Goal: Information Seeking & Learning: Learn about a topic

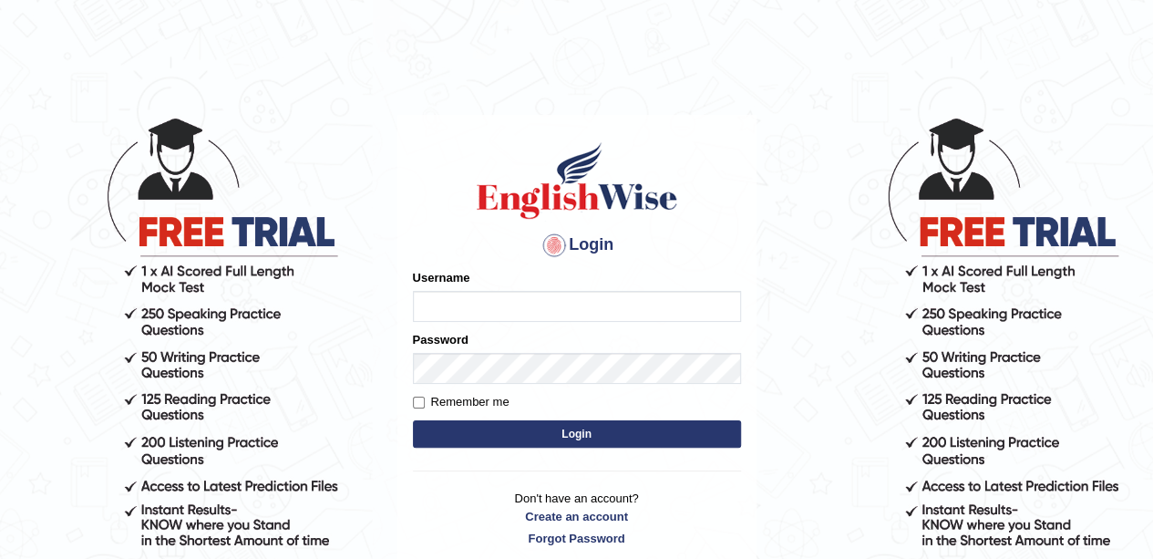
type input "okyere"
click at [667, 433] on button "Login" at bounding box center [577, 433] width 328 height 27
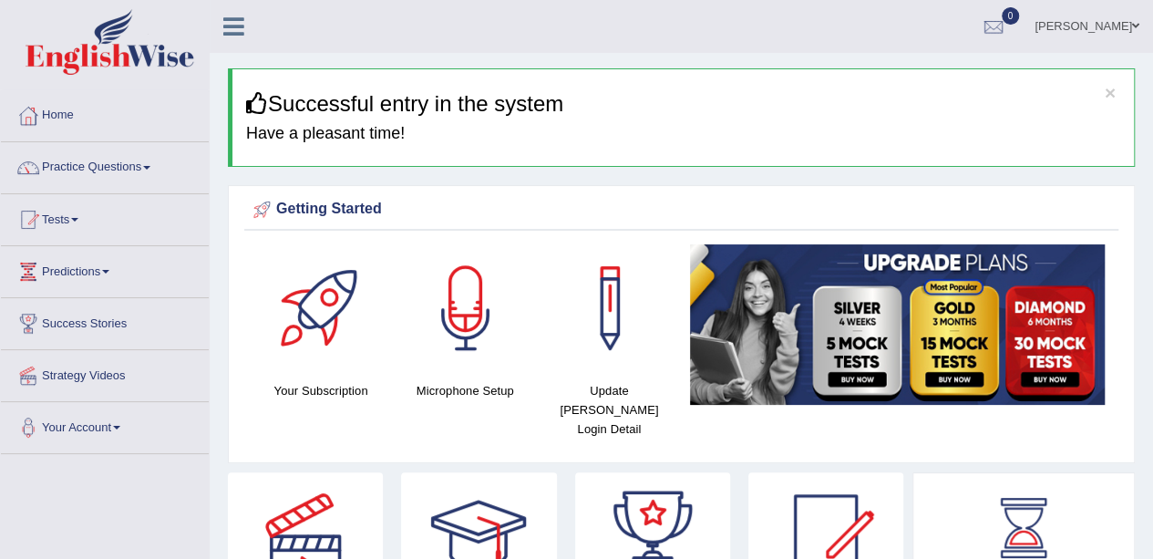
click at [1129, 240] on div "Getting Started Your Subscription Microphone Setup Update Pearson Login Detail ×" at bounding box center [681, 324] width 907 height 278
click at [149, 153] on link "Practice Questions" at bounding box center [105, 165] width 208 height 46
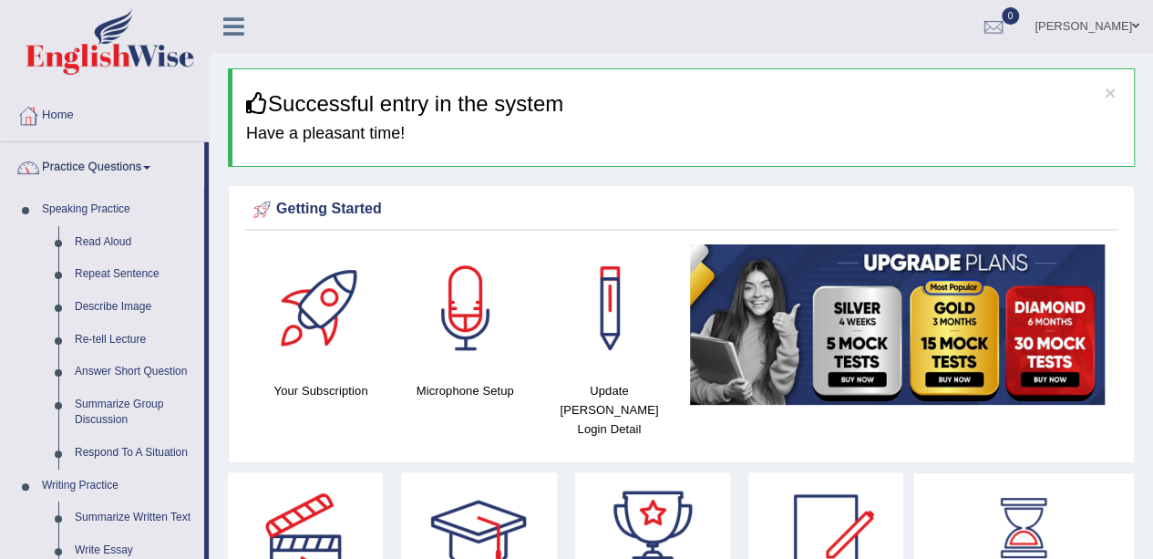
click at [152, 171] on link "Practice Questions" at bounding box center [102, 165] width 203 height 46
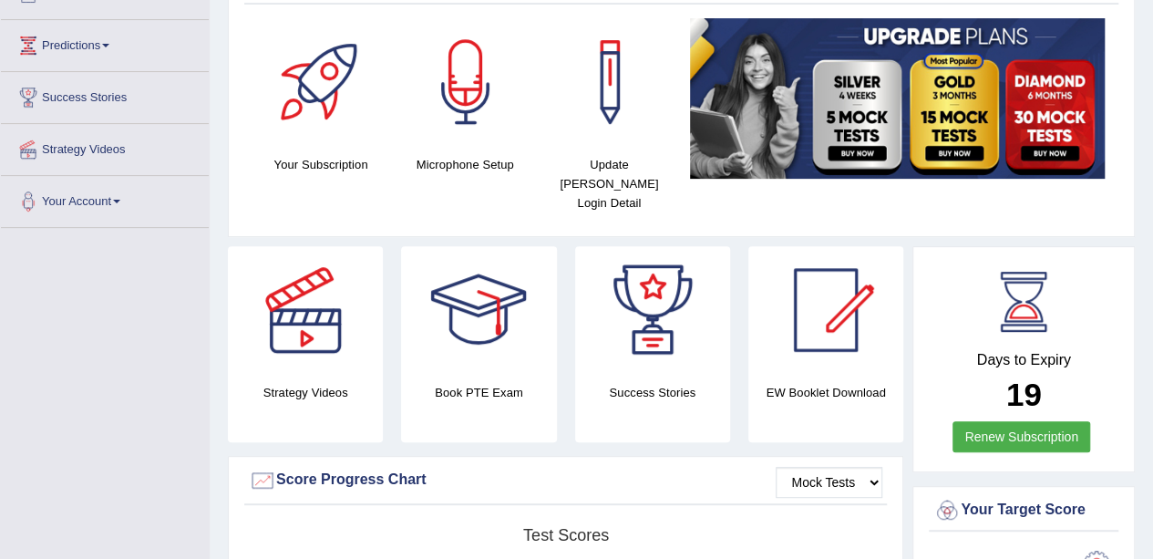
scroll to position [183, 0]
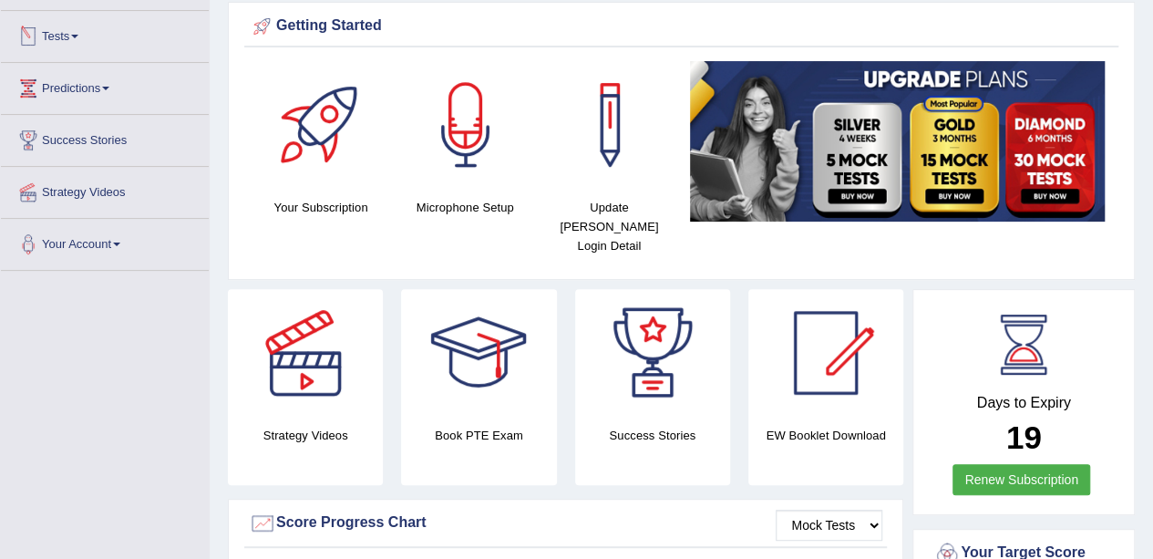
click at [78, 35] on span at bounding box center [74, 37] width 7 height 4
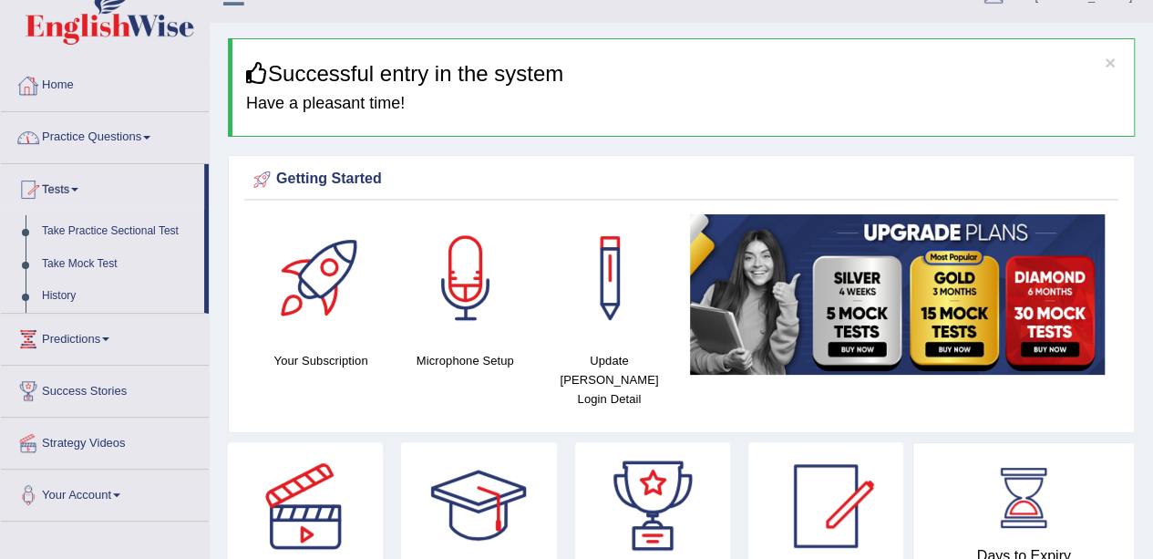
scroll to position [1, 0]
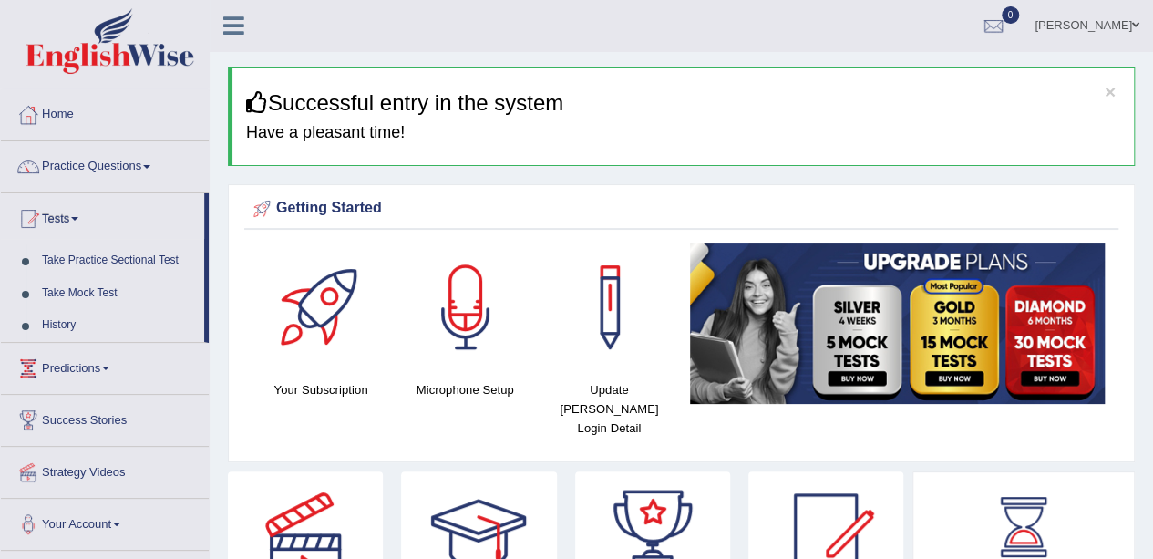
click at [101, 166] on link "Practice Questions" at bounding box center [105, 164] width 208 height 46
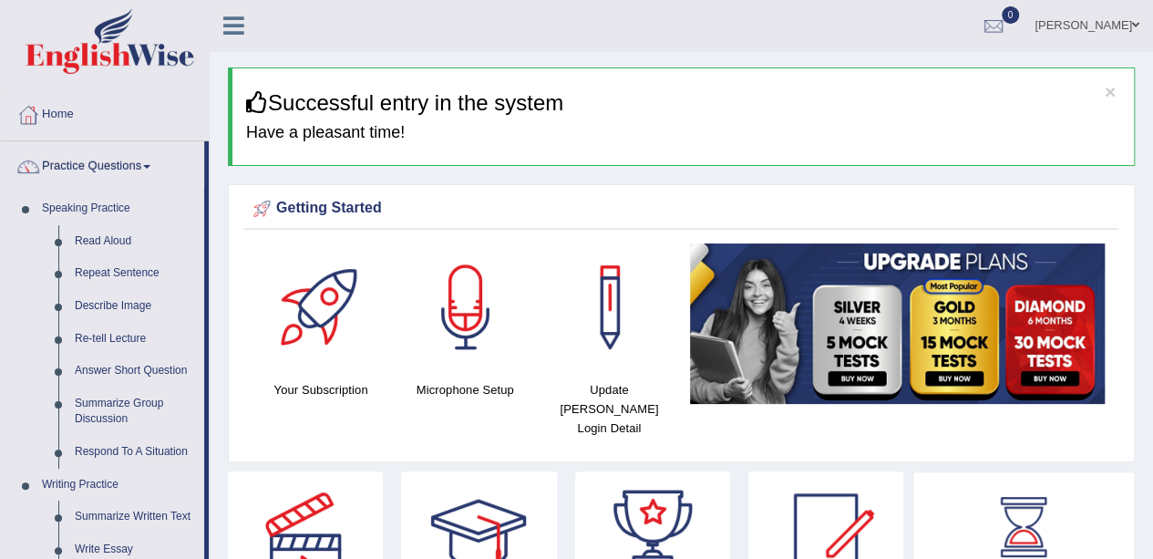
click at [102, 233] on link "Read Aloud" at bounding box center [136, 241] width 138 height 33
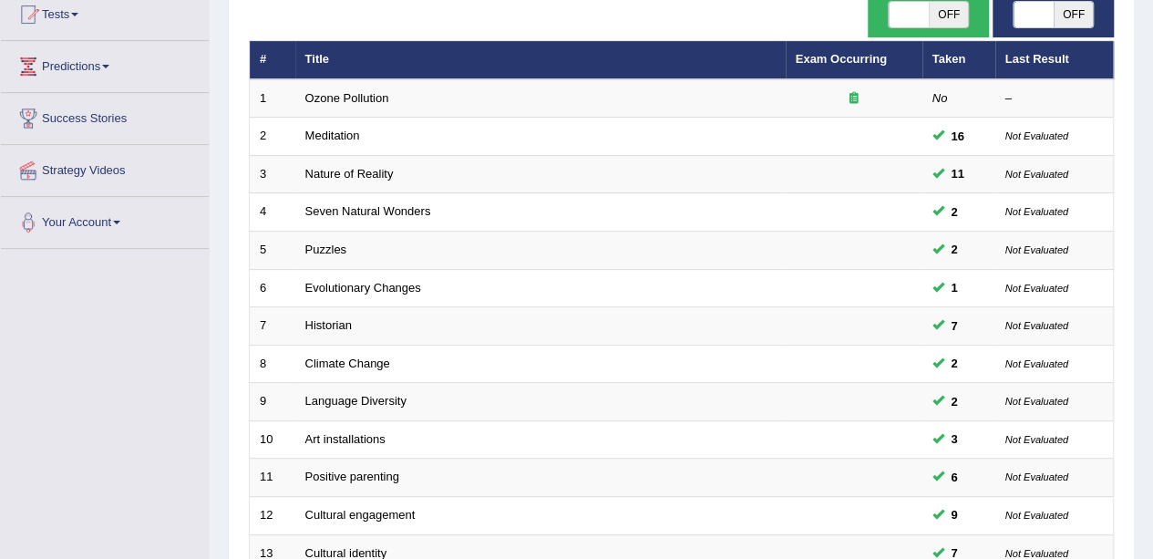
scroll to position [273, 0]
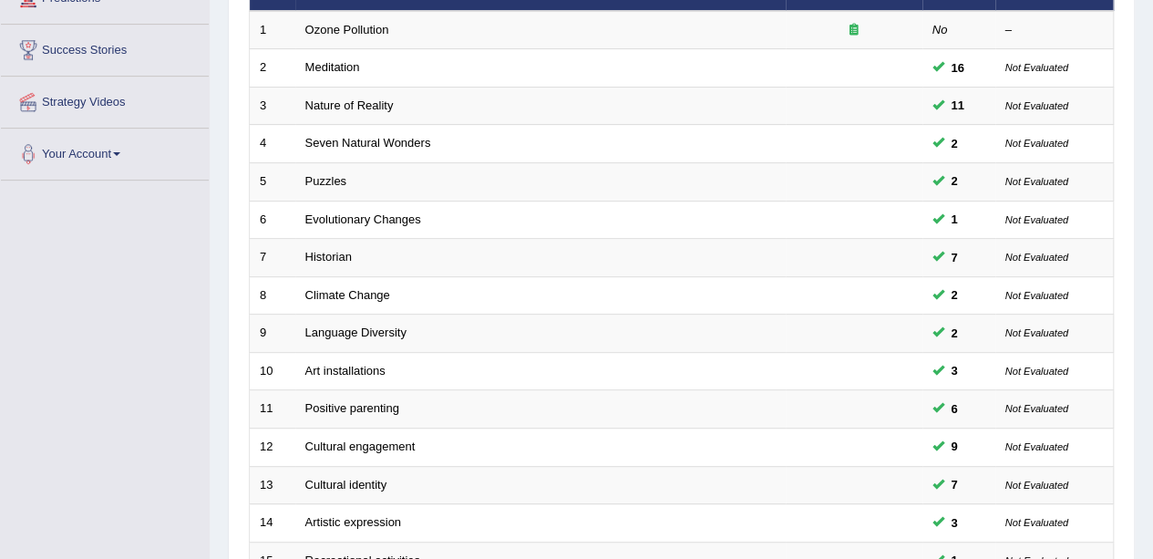
click at [347, 212] on link "Evolutionary Changes" at bounding box center [363, 219] width 116 height 14
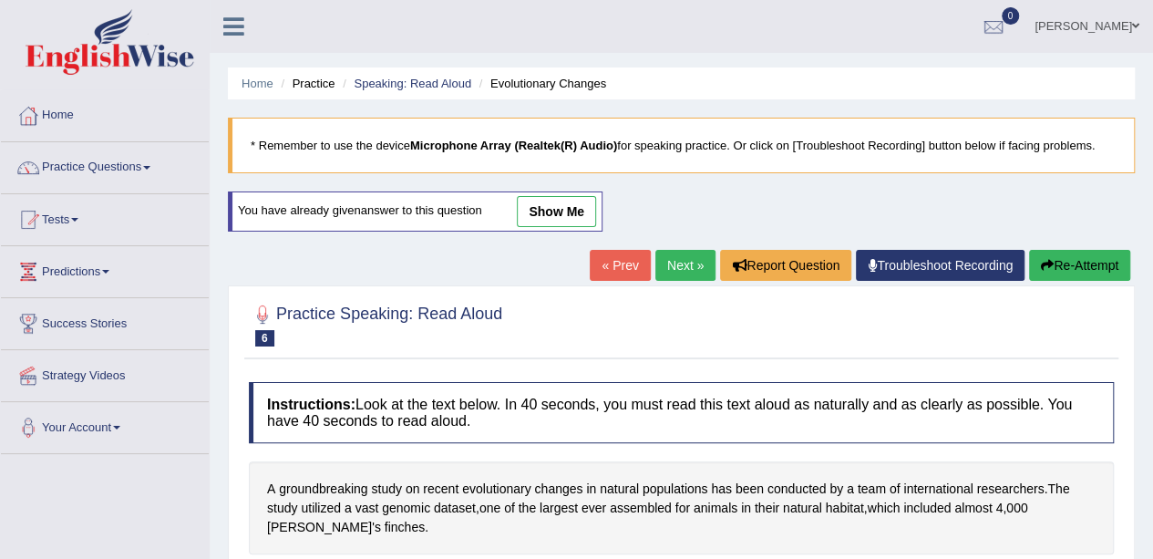
click at [150, 166] on span at bounding box center [146, 168] width 7 height 4
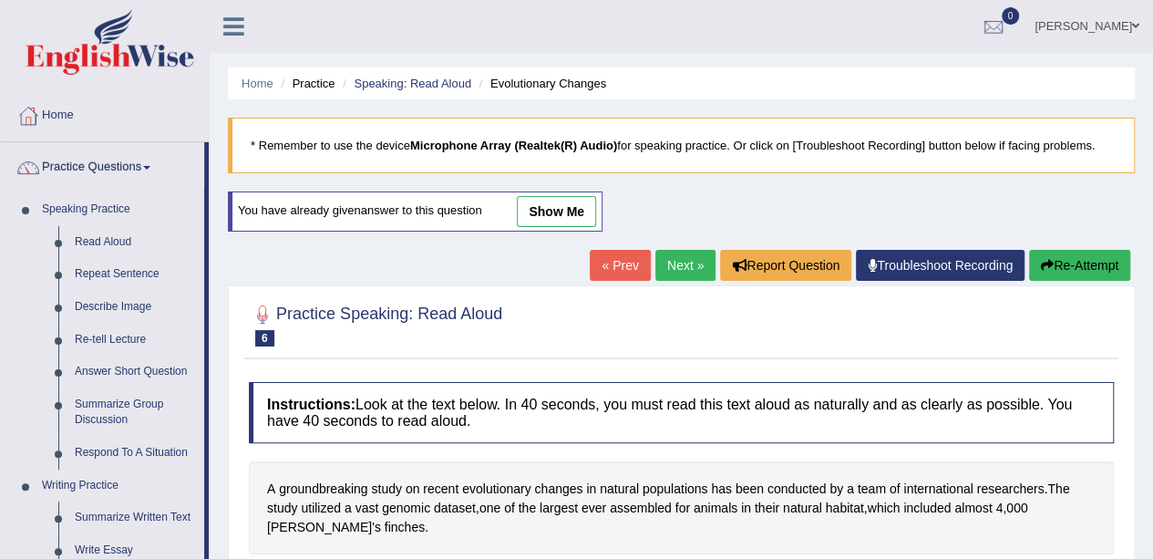
click at [150, 166] on span at bounding box center [146, 168] width 7 height 4
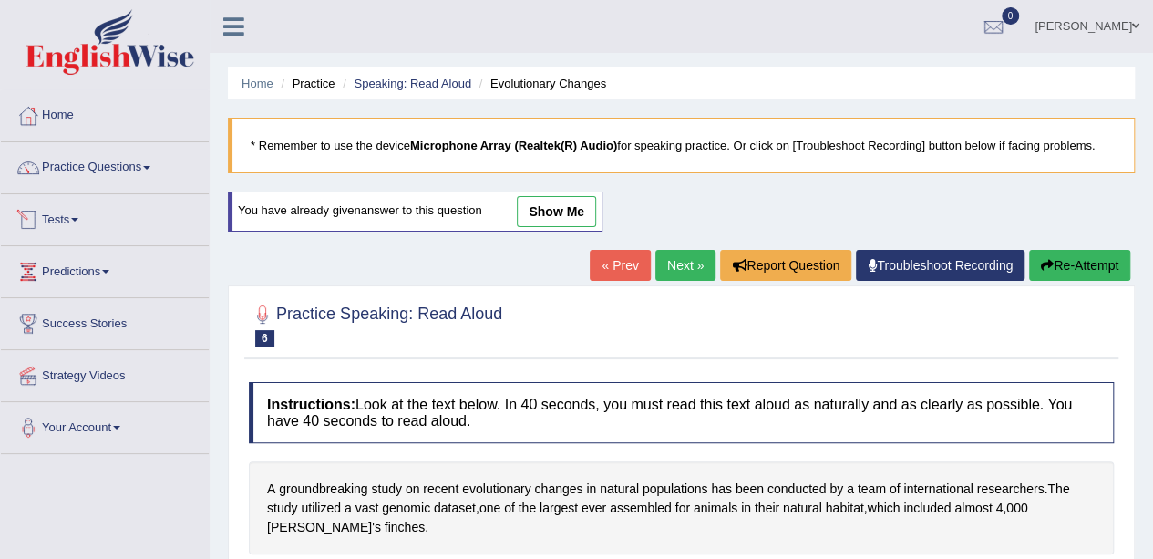
click at [80, 205] on link "Tests" at bounding box center [105, 217] width 208 height 46
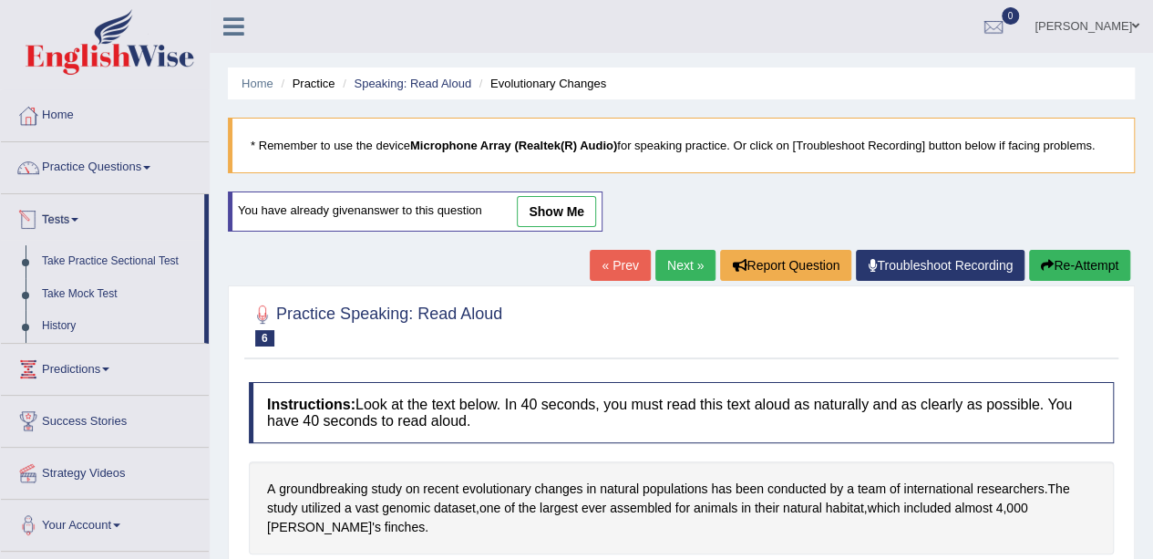
click at [78, 220] on span at bounding box center [74, 220] width 7 height 4
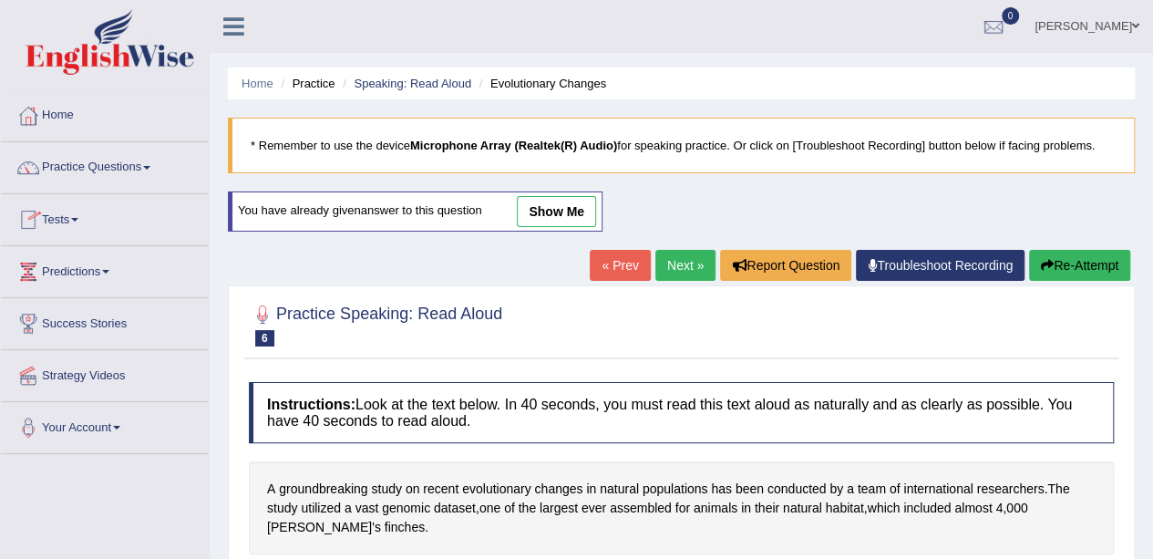
click at [78, 220] on span at bounding box center [74, 220] width 7 height 4
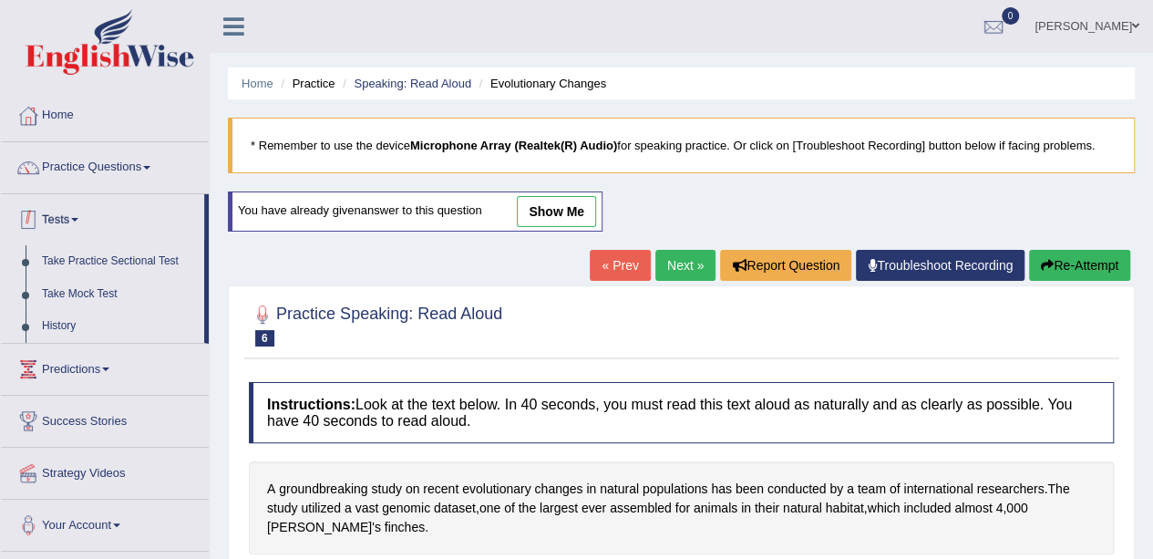
click at [77, 218] on span at bounding box center [74, 220] width 7 height 4
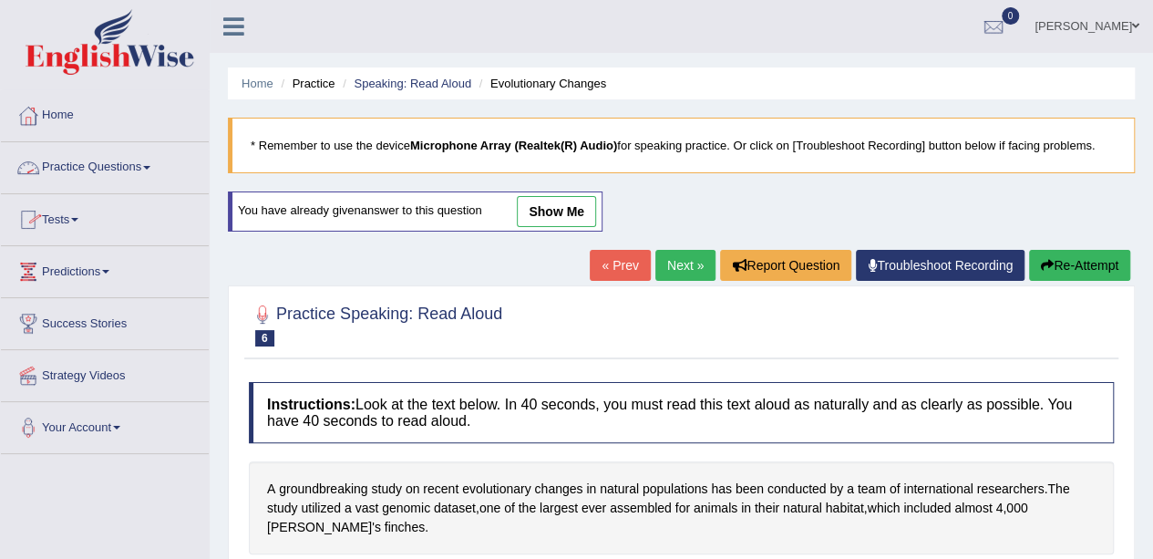
click at [150, 168] on span at bounding box center [146, 168] width 7 height 4
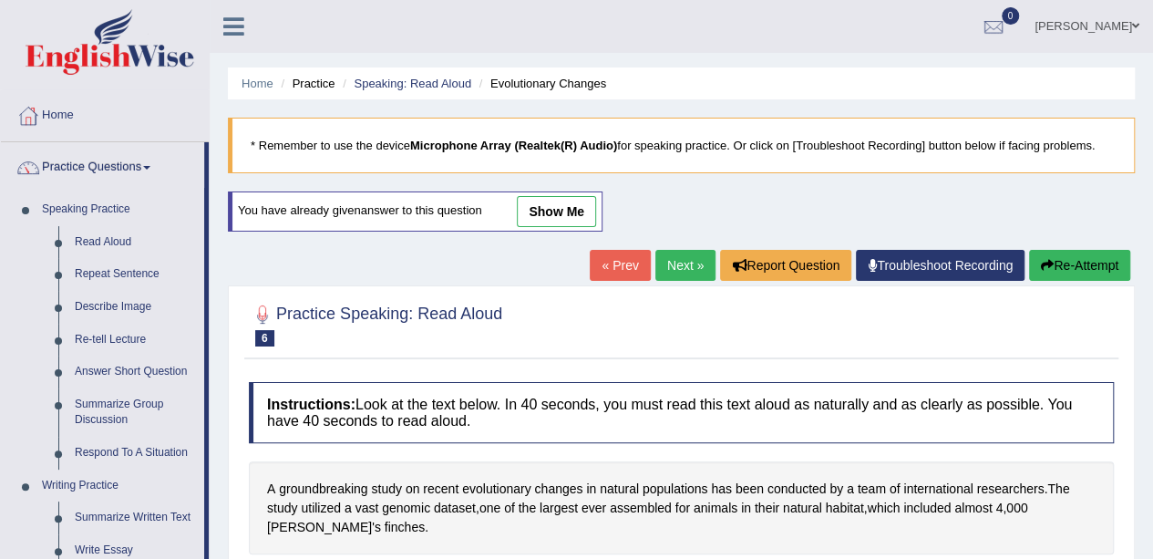
click at [117, 274] on link "Repeat Sentence" at bounding box center [136, 274] width 138 height 33
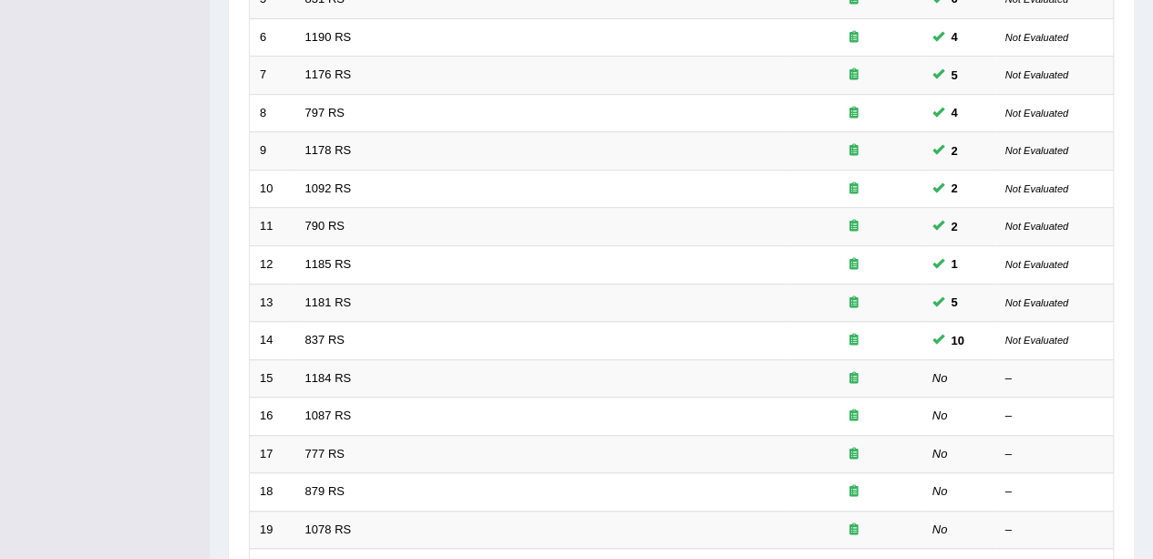
scroll to position [365, 0]
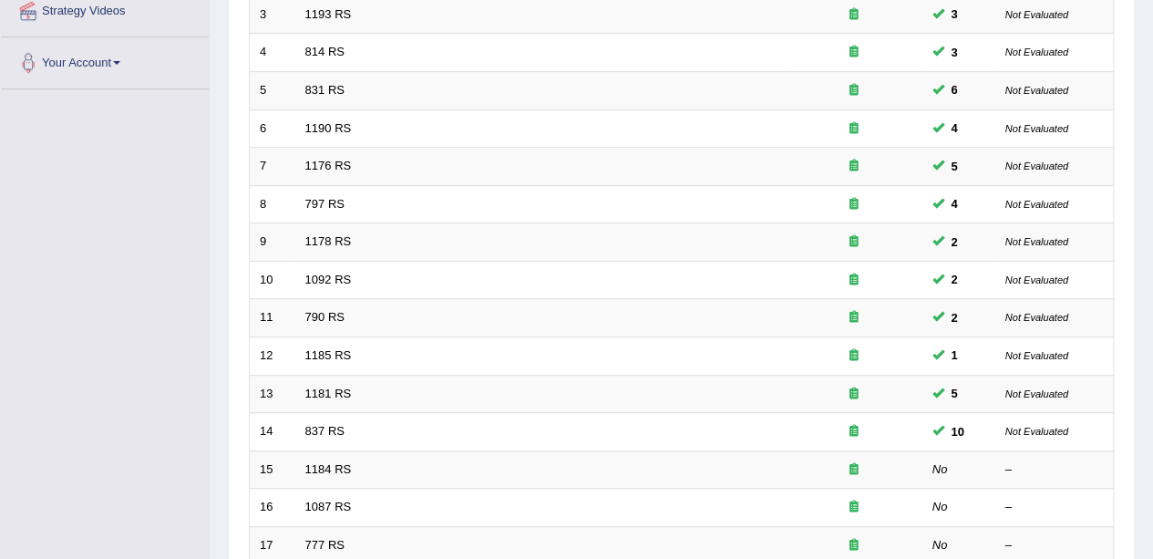
click at [310, 388] on link "1181 RS" at bounding box center [328, 393] width 46 height 14
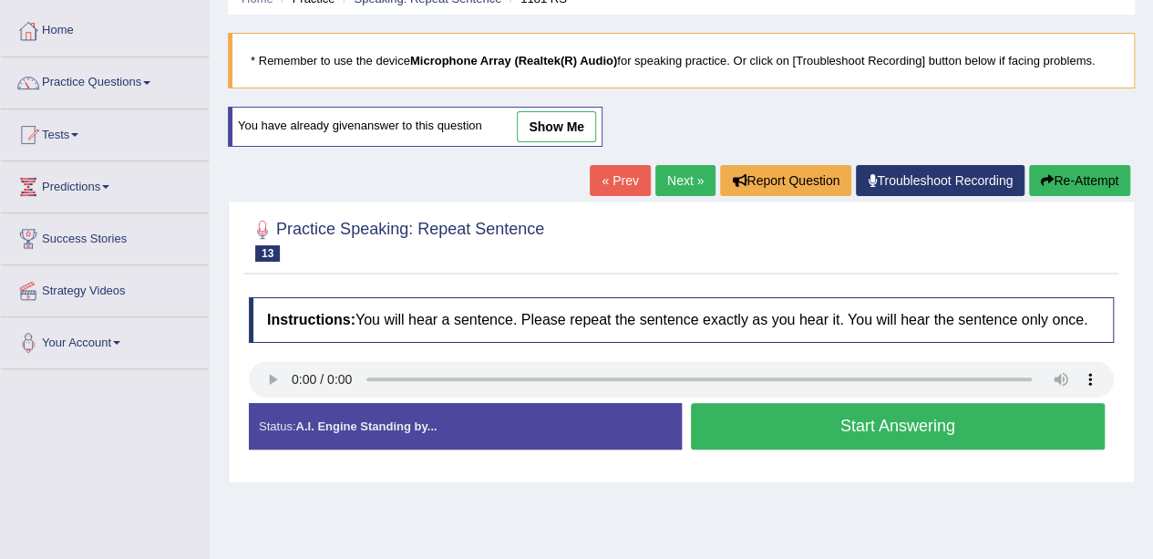
scroll to position [182, 0]
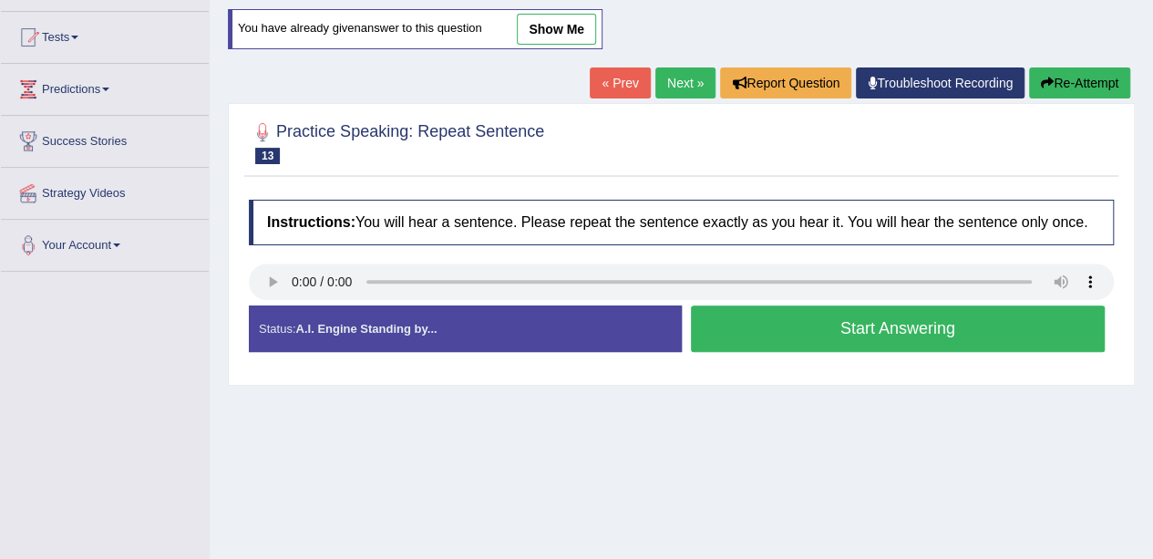
click at [911, 330] on button "Start Answering" at bounding box center [898, 328] width 415 height 46
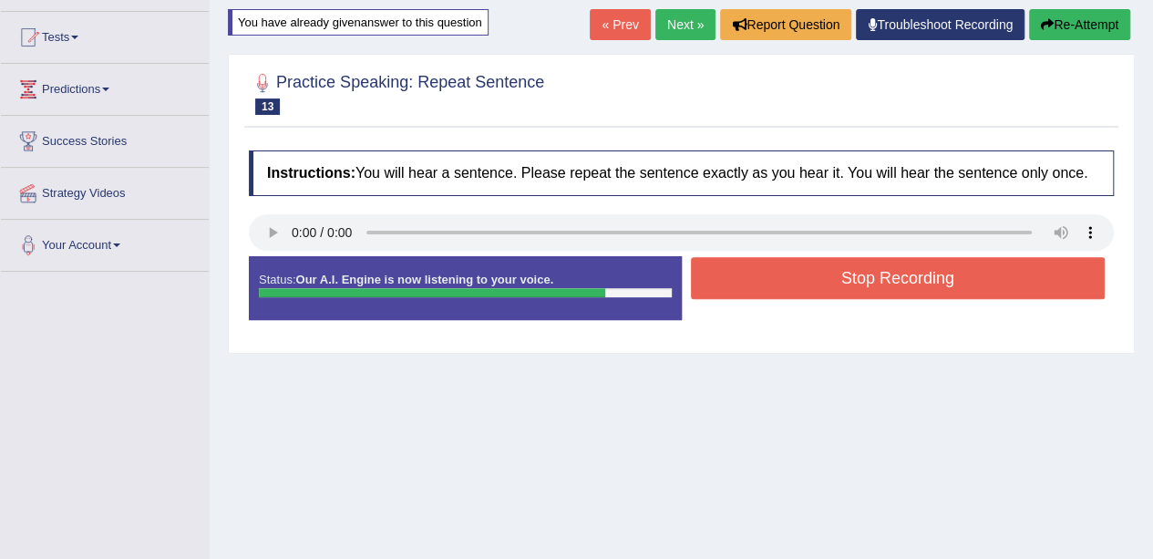
click at [894, 260] on button "Stop Recording" at bounding box center [898, 278] width 415 height 42
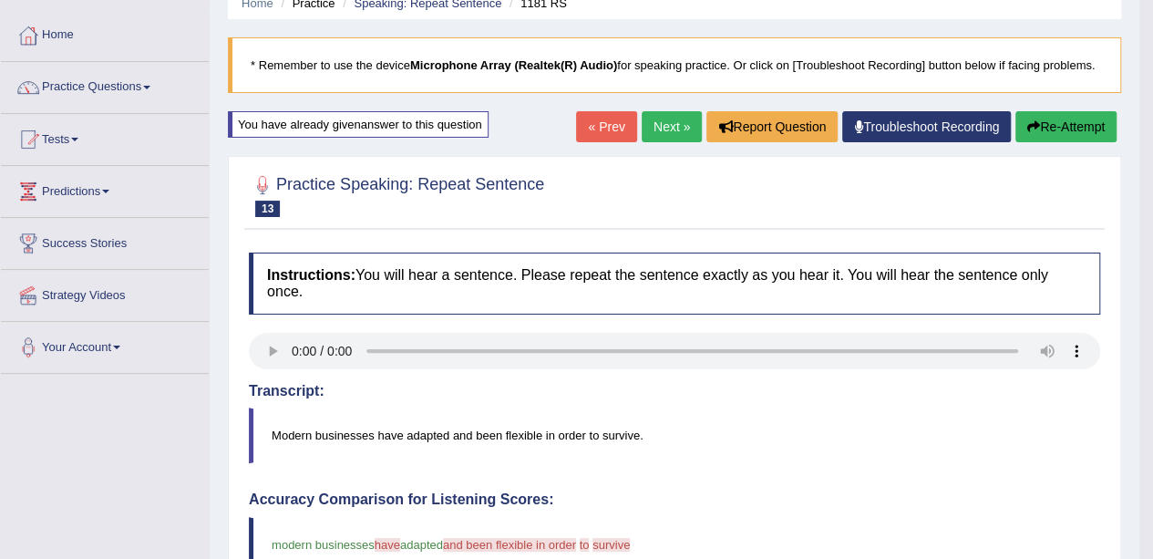
scroll to position [55, 0]
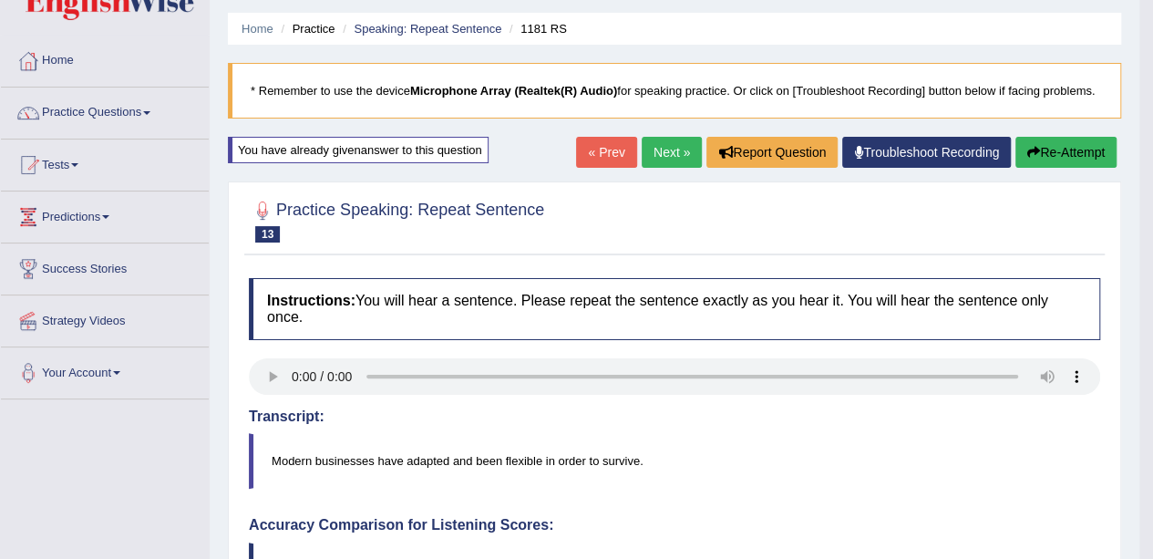
click at [1081, 152] on button "Re-Attempt" at bounding box center [1065, 152] width 101 height 31
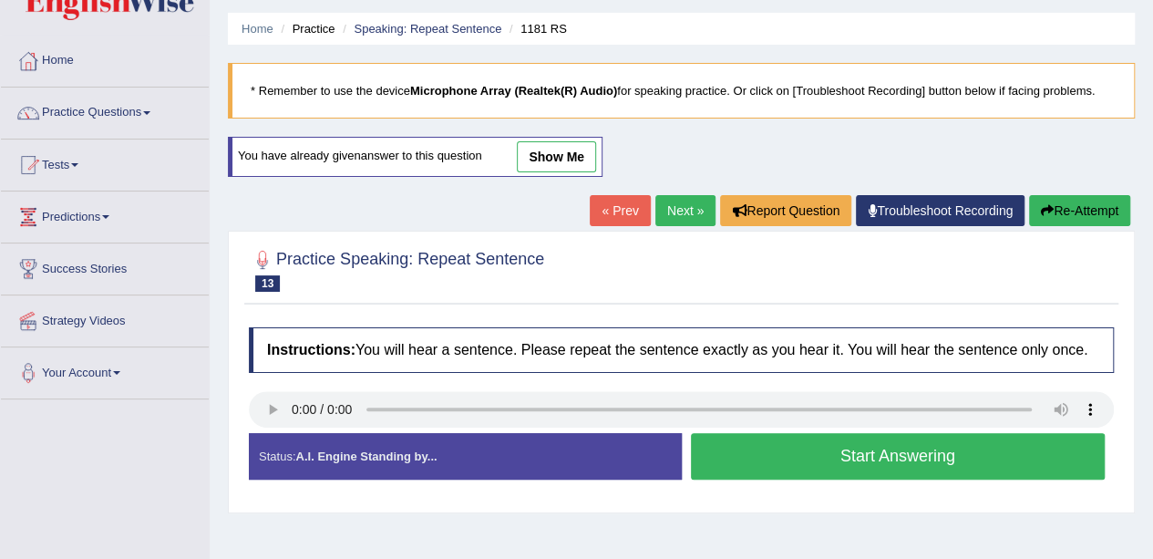
click at [771, 461] on button "Start Answering" at bounding box center [898, 456] width 415 height 46
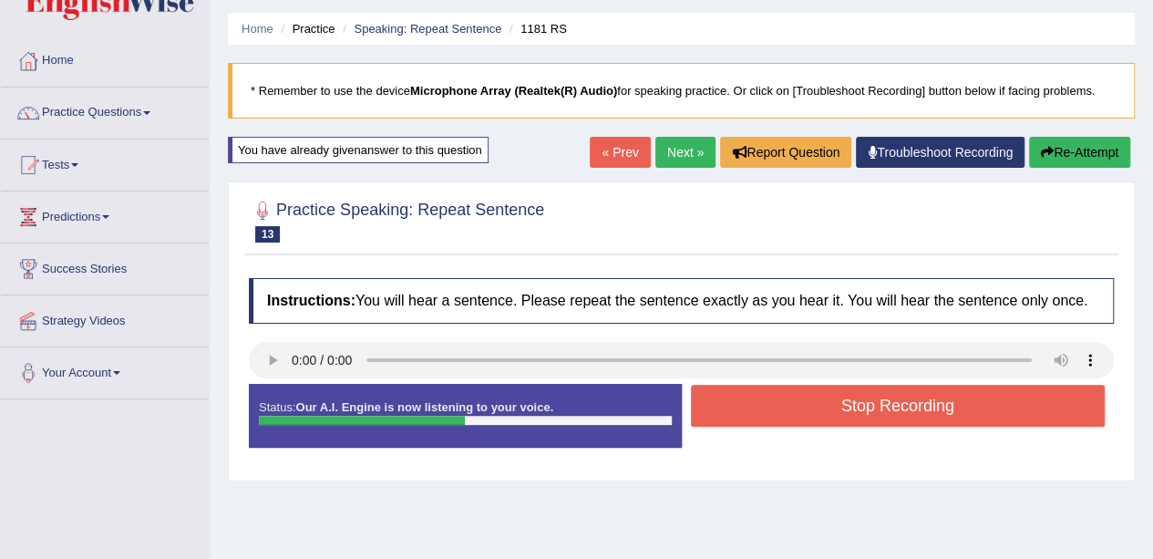
click at [789, 406] on button "Stop Recording" at bounding box center [898, 406] width 415 height 42
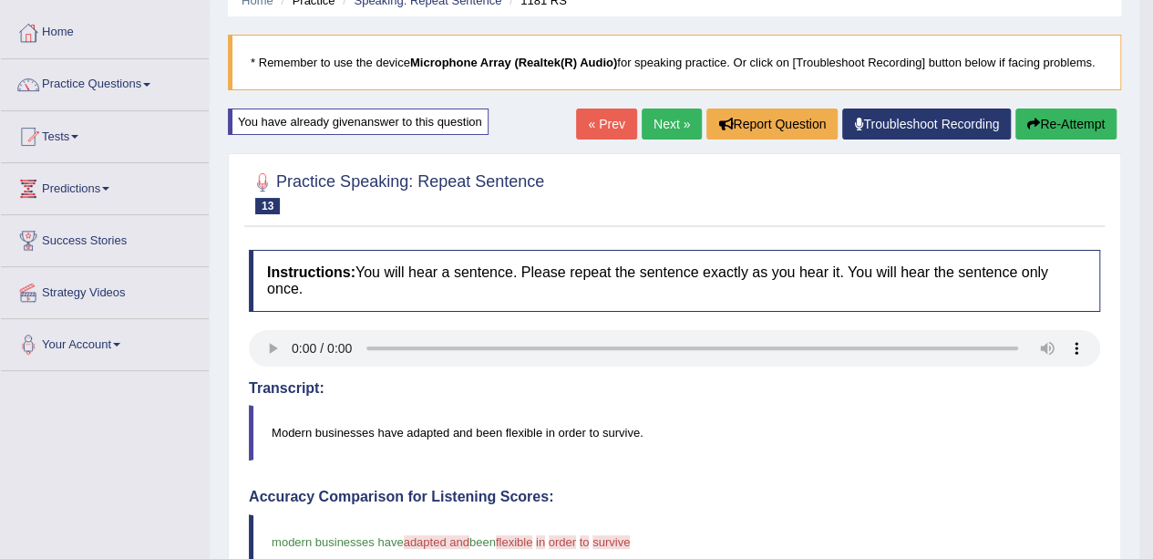
scroll to position [55, 0]
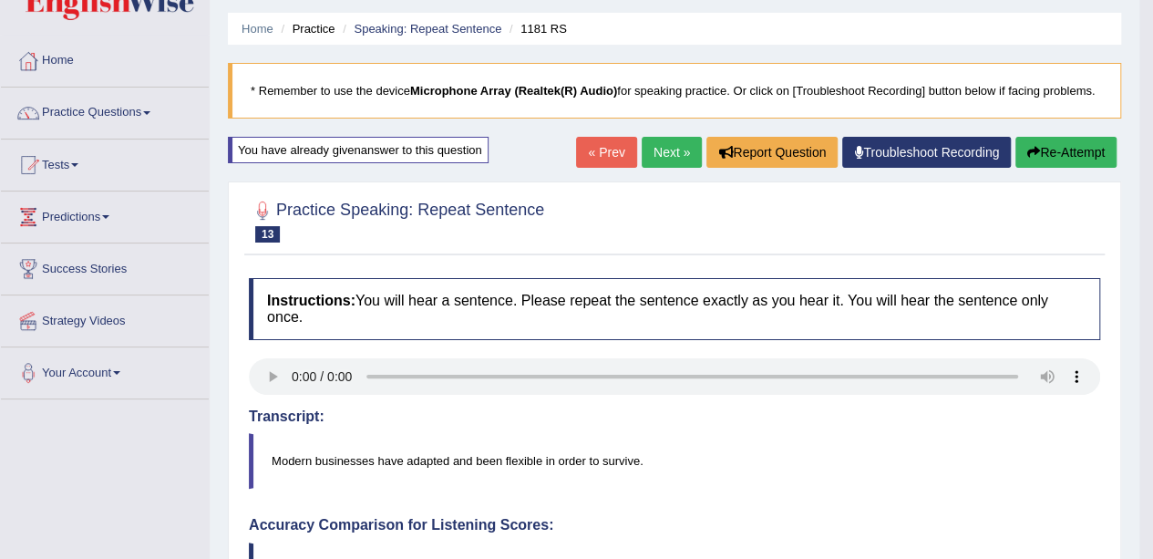
click at [1059, 145] on button "Re-Attempt" at bounding box center [1065, 152] width 101 height 31
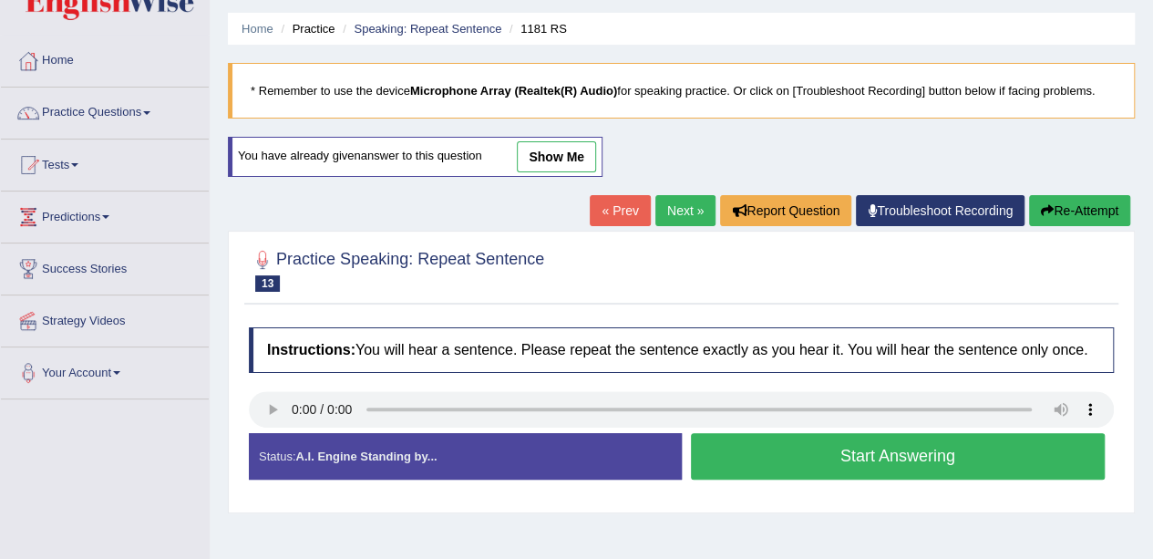
click at [674, 198] on link "Next »" at bounding box center [685, 210] width 60 height 31
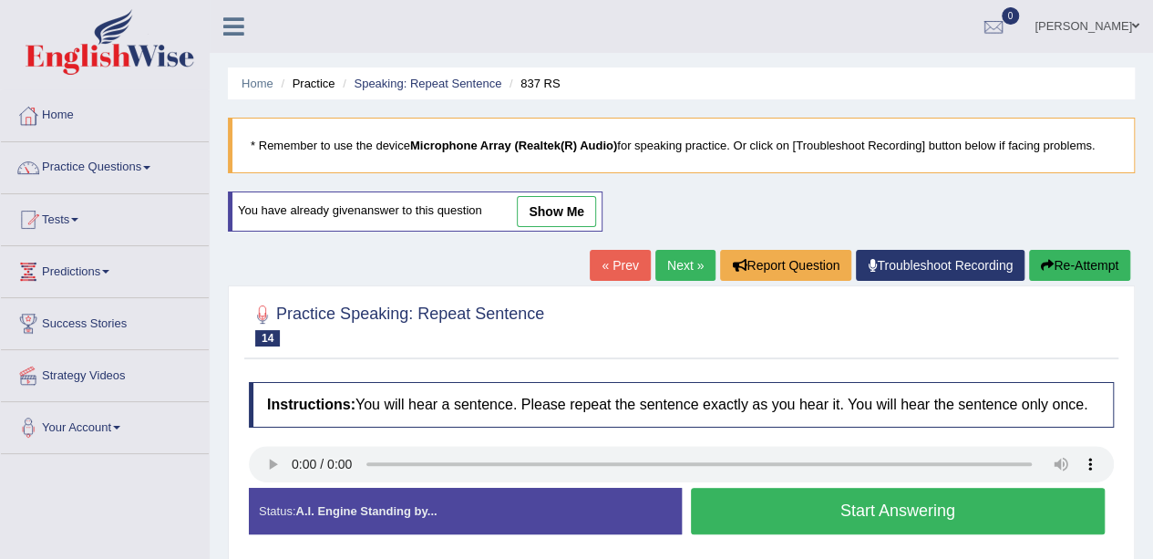
click at [617, 251] on link "« Prev" at bounding box center [620, 265] width 60 height 31
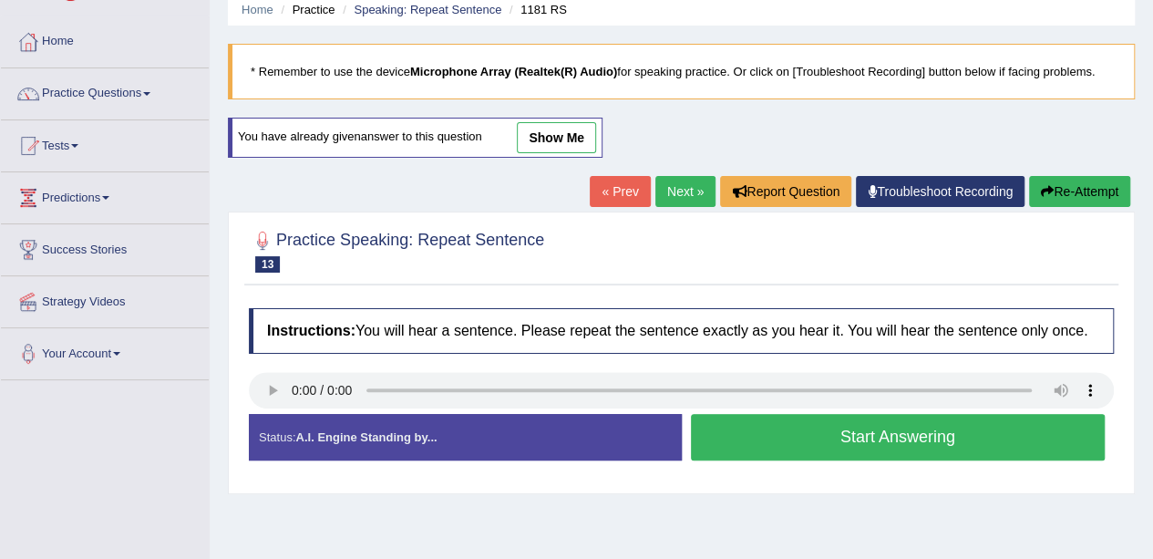
scroll to position [182, 0]
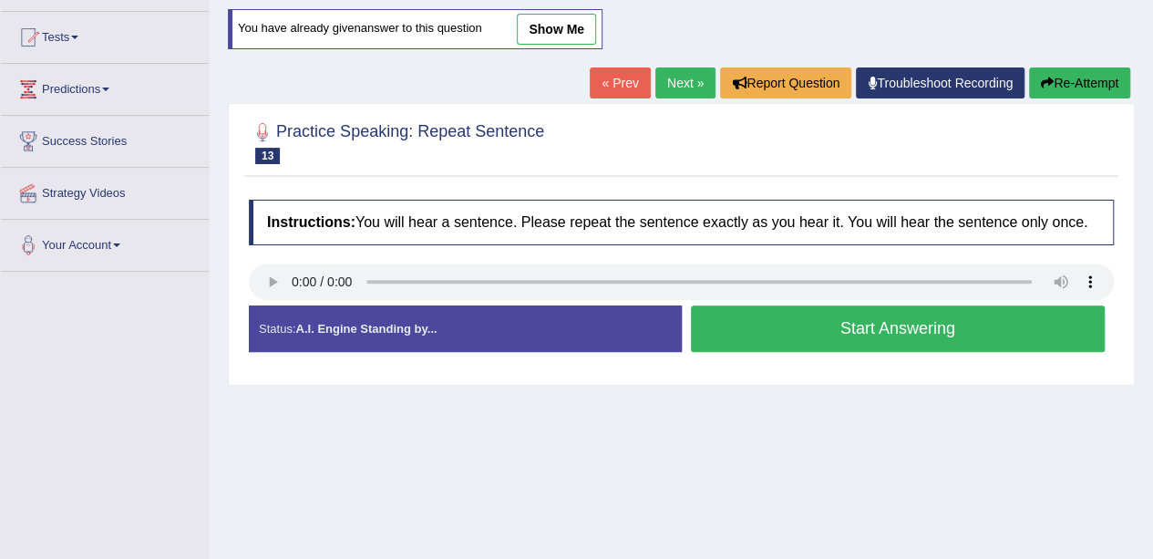
click at [773, 323] on button "Start Answering" at bounding box center [898, 328] width 415 height 46
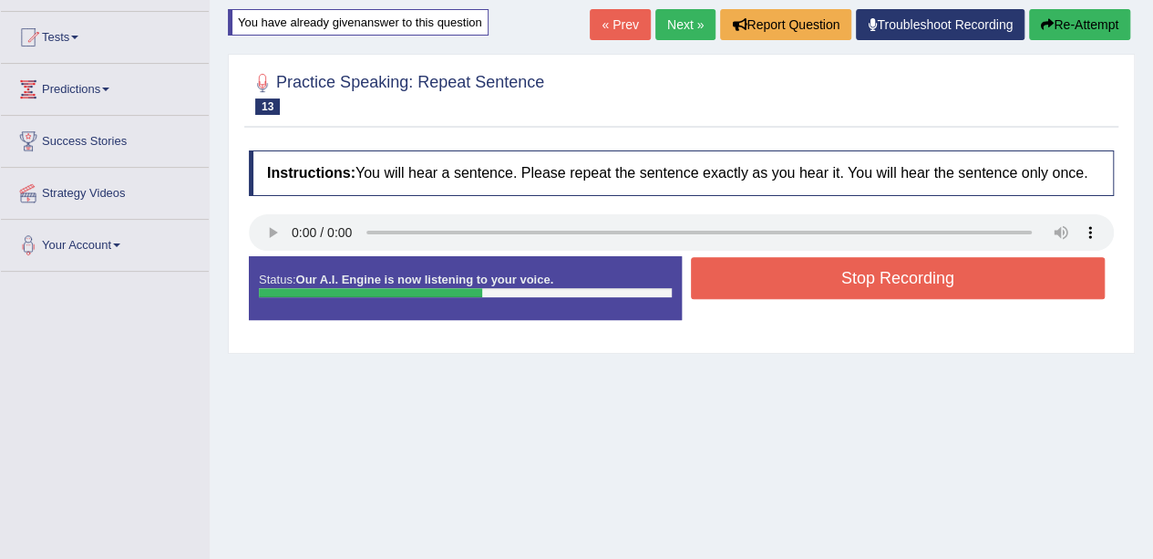
click at [780, 267] on button "Stop Recording" at bounding box center [898, 278] width 415 height 42
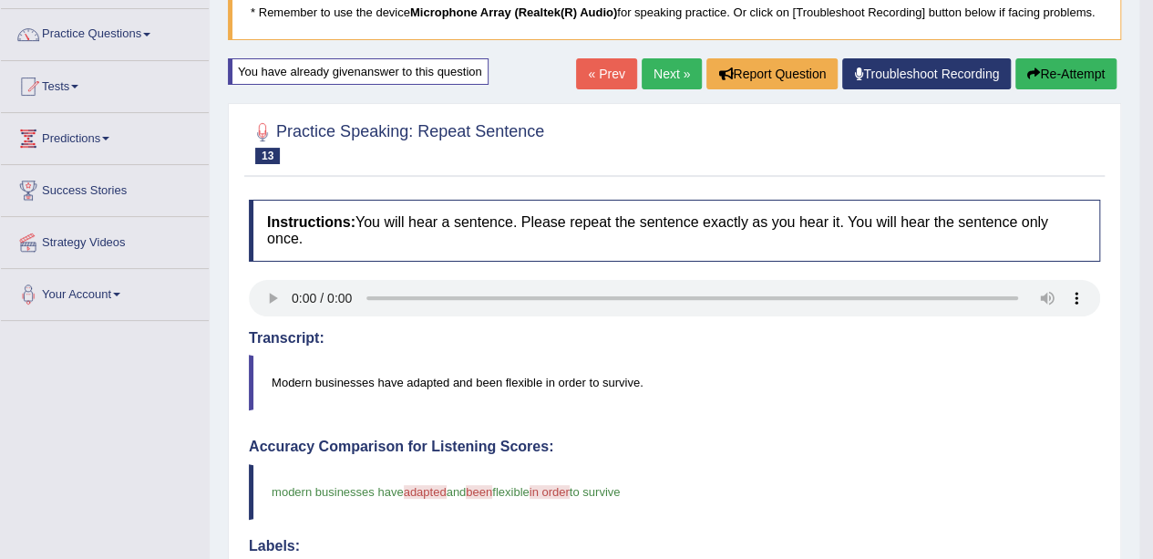
scroll to position [91, 0]
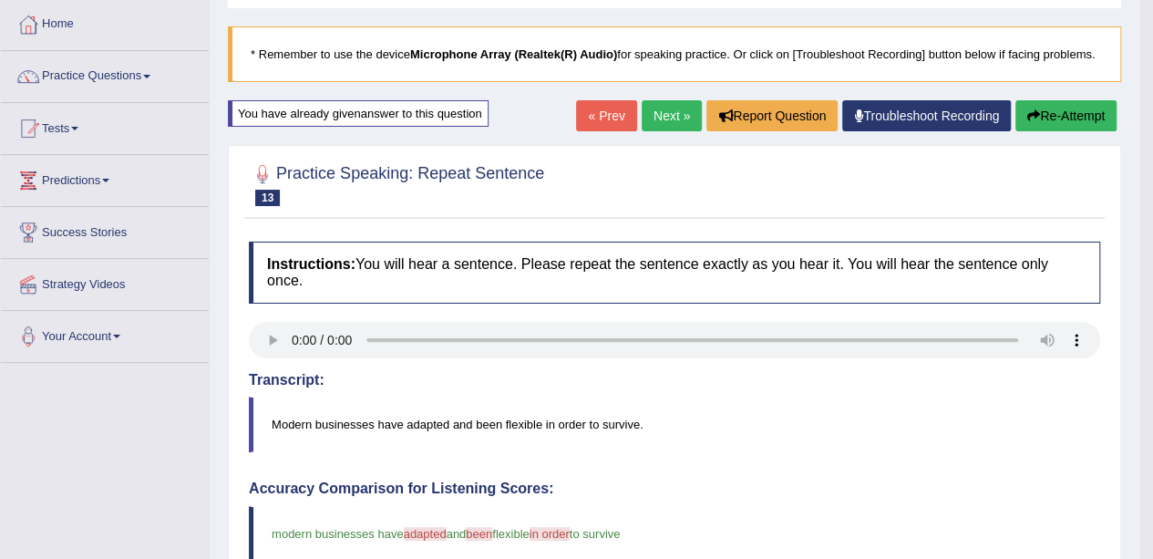
click at [674, 108] on link "Next »" at bounding box center [672, 115] width 60 height 31
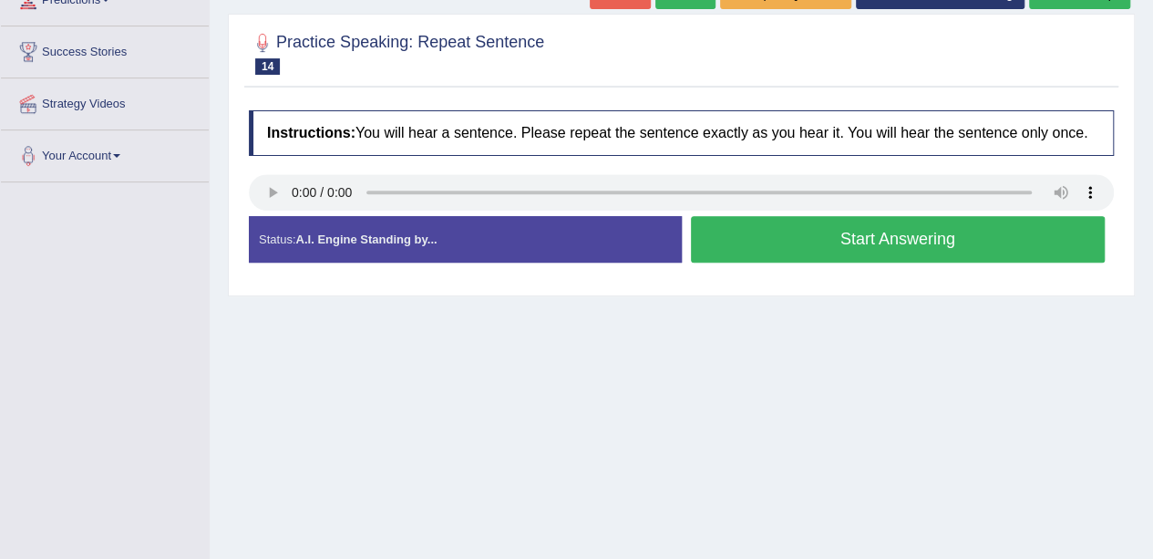
scroll to position [273, 0]
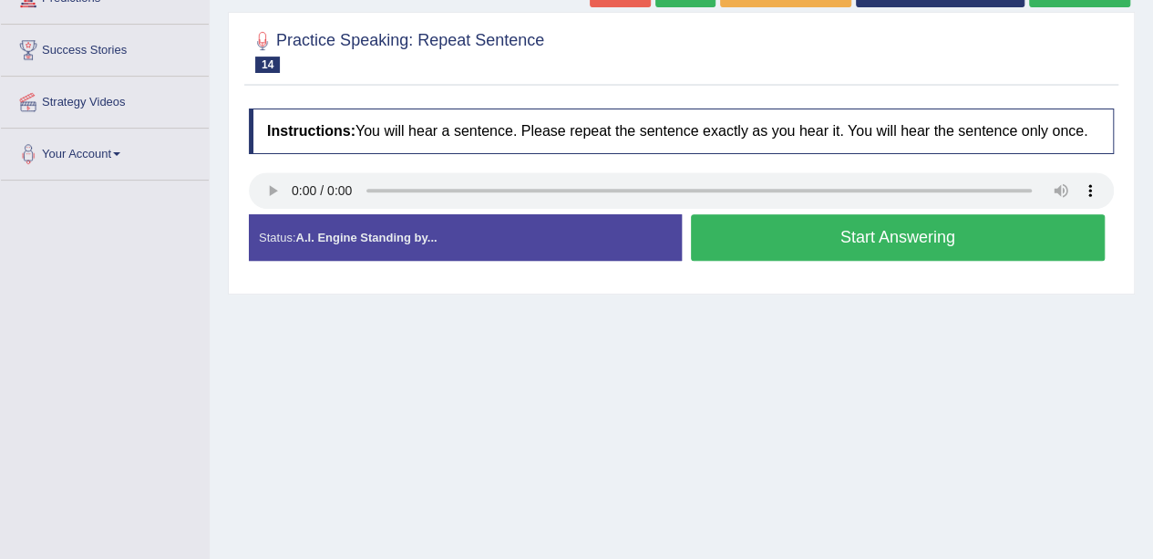
click at [904, 232] on button "Start Answering" at bounding box center [898, 237] width 415 height 46
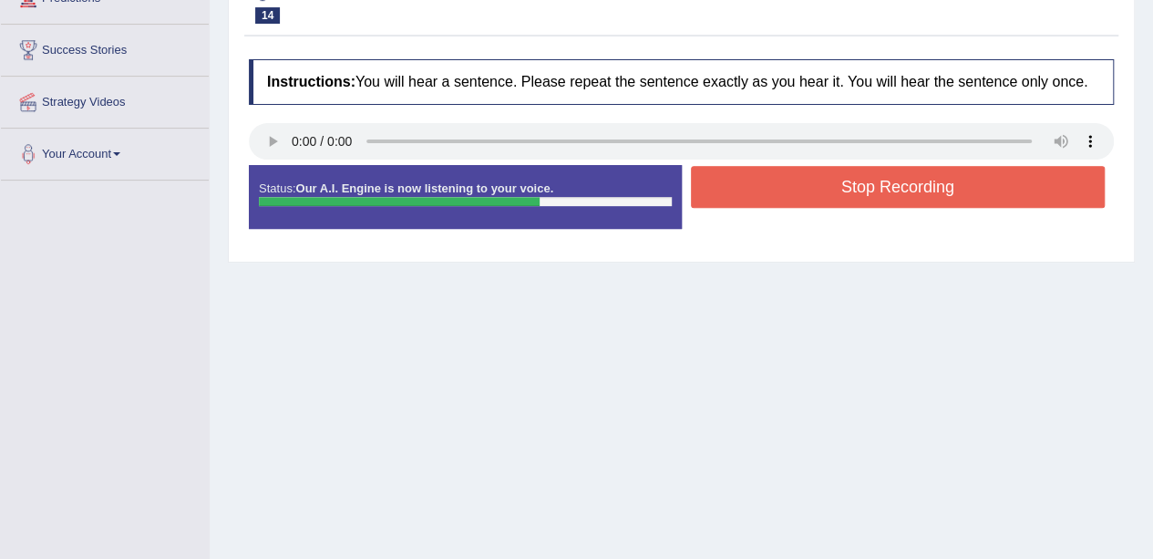
click at [901, 185] on button "Stop Recording" at bounding box center [898, 187] width 415 height 42
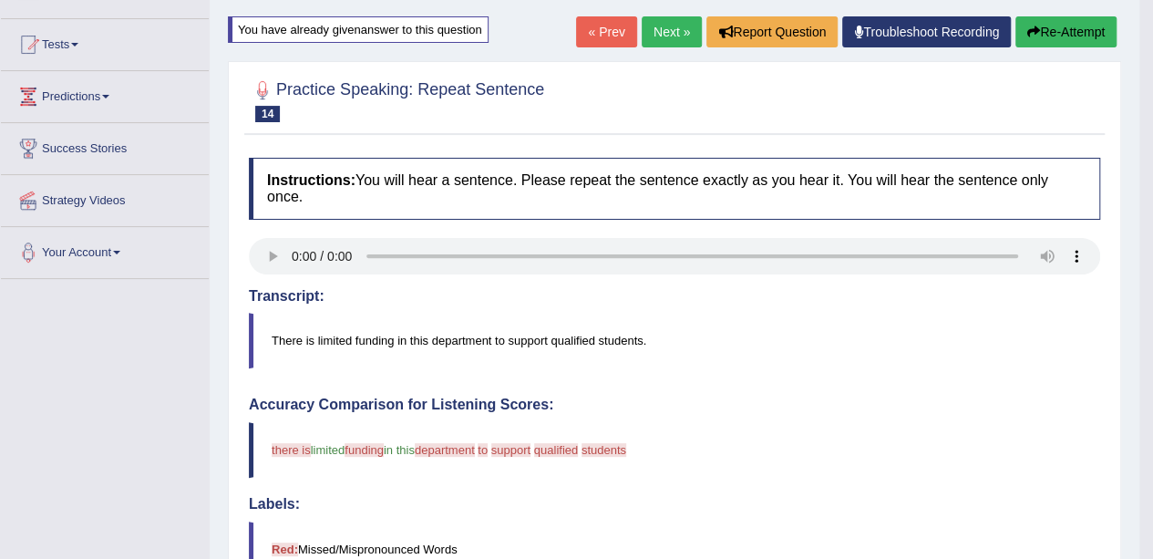
scroll to position [146, 0]
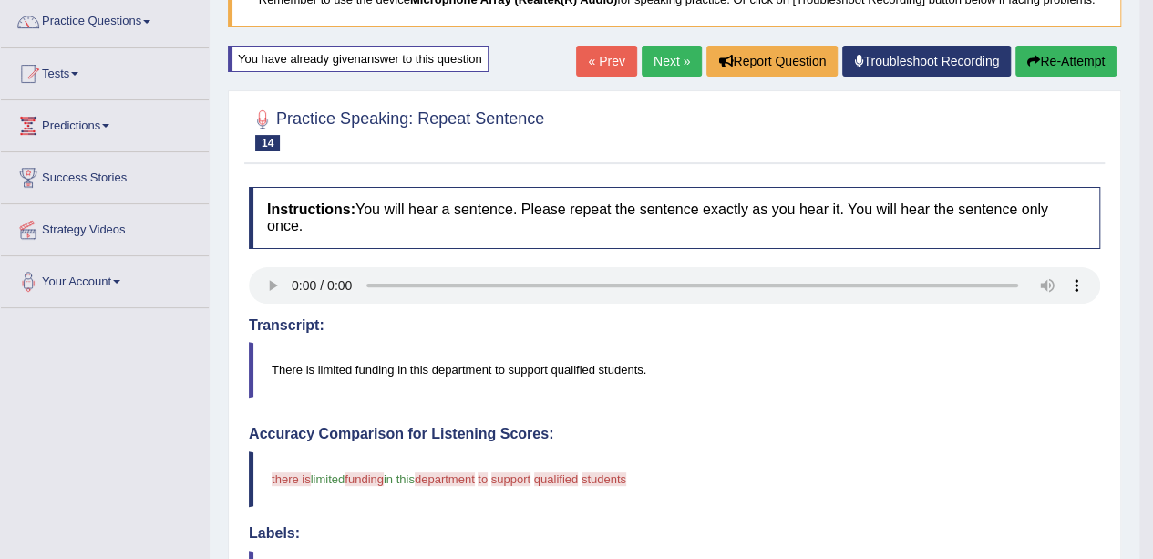
click at [1057, 63] on button "Re-Attempt" at bounding box center [1065, 61] width 101 height 31
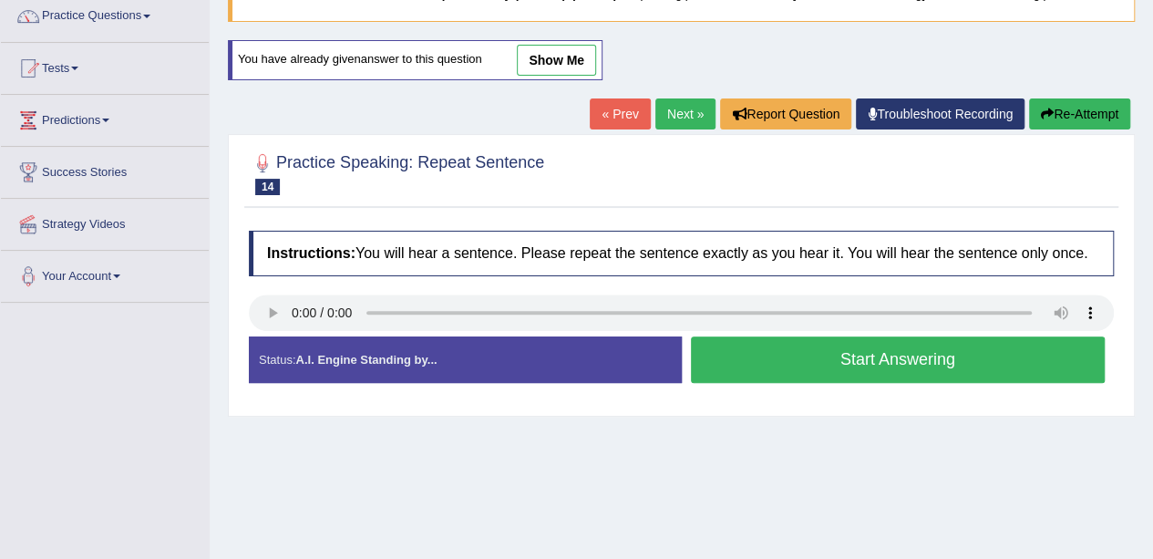
click at [813, 348] on button "Start Answering" at bounding box center [898, 359] width 415 height 46
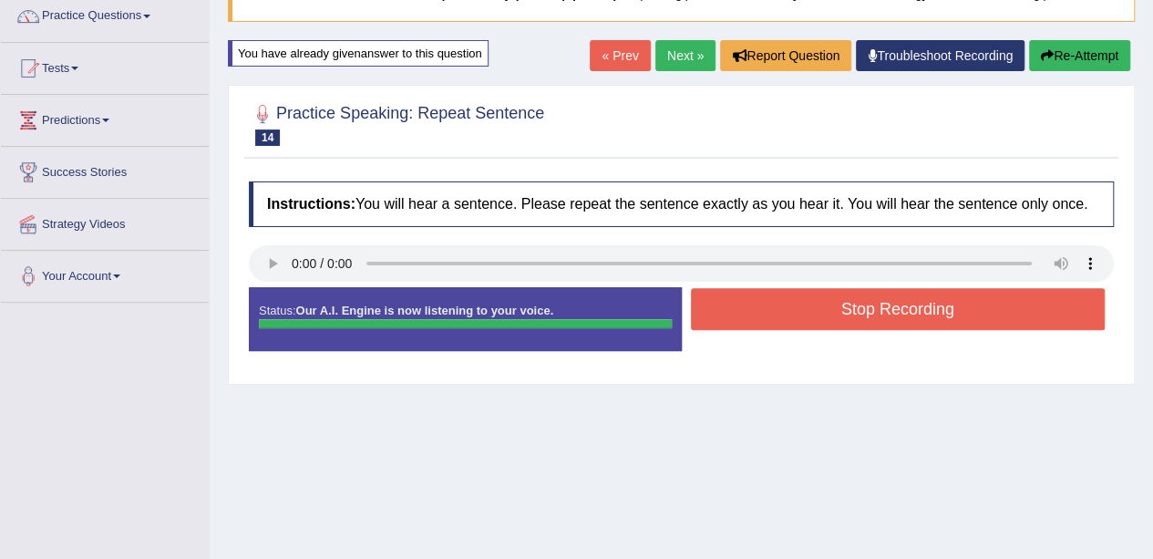
click at [851, 305] on button "Stop Recording" at bounding box center [898, 309] width 415 height 42
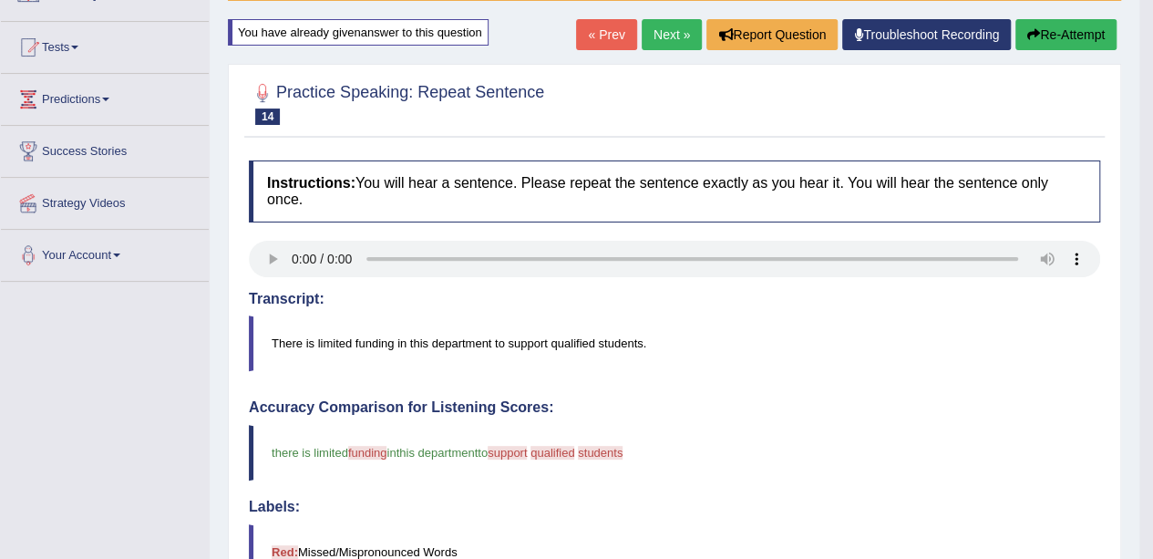
scroll to position [151, 0]
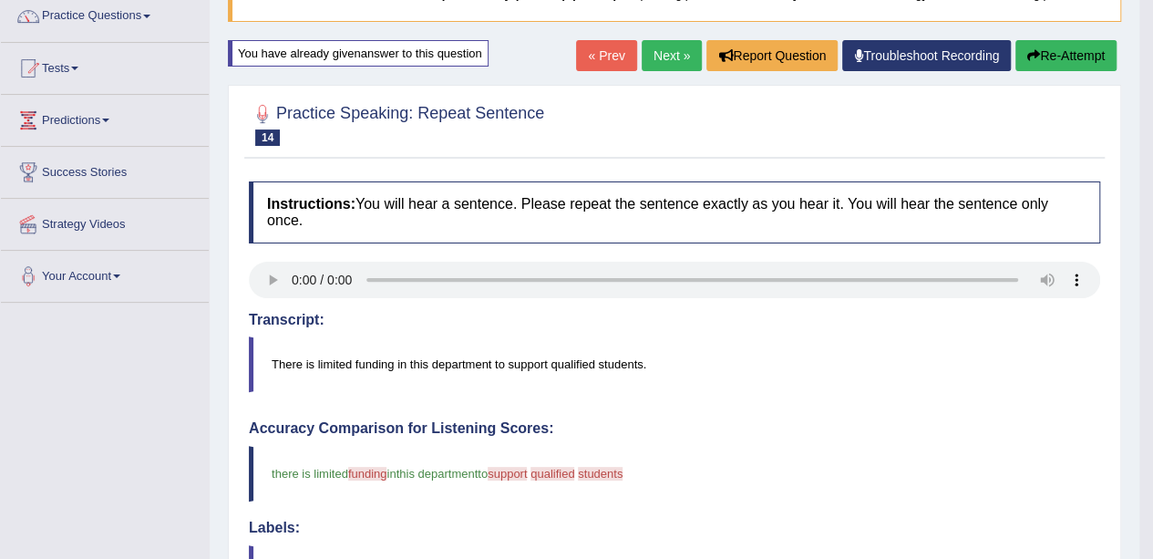
click at [1051, 43] on button "Re-Attempt" at bounding box center [1065, 55] width 101 height 31
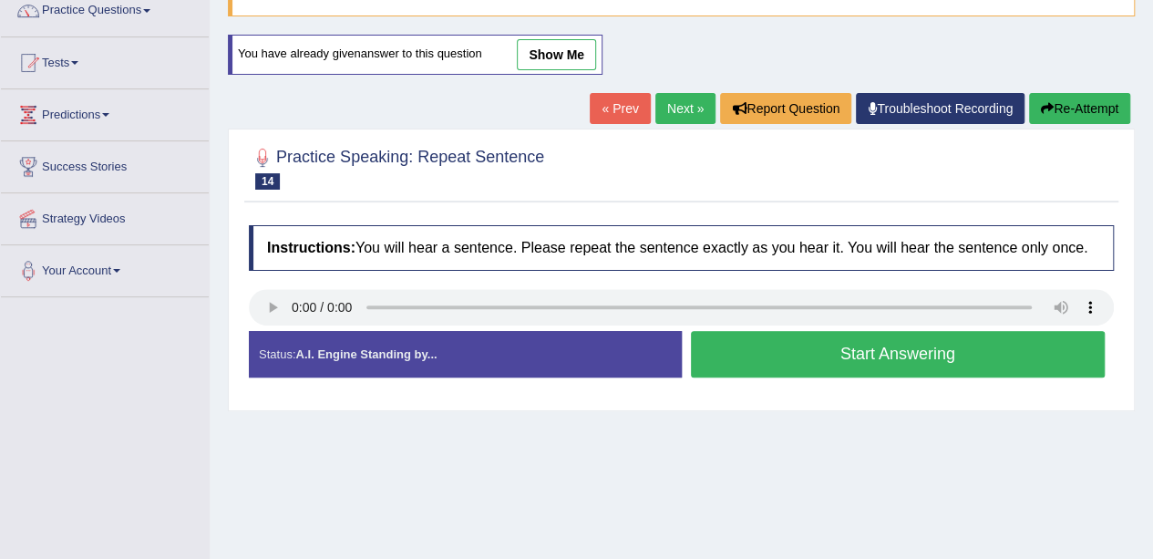
click at [799, 355] on button "Start Answering" at bounding box center [898, 354] width 415 height 46
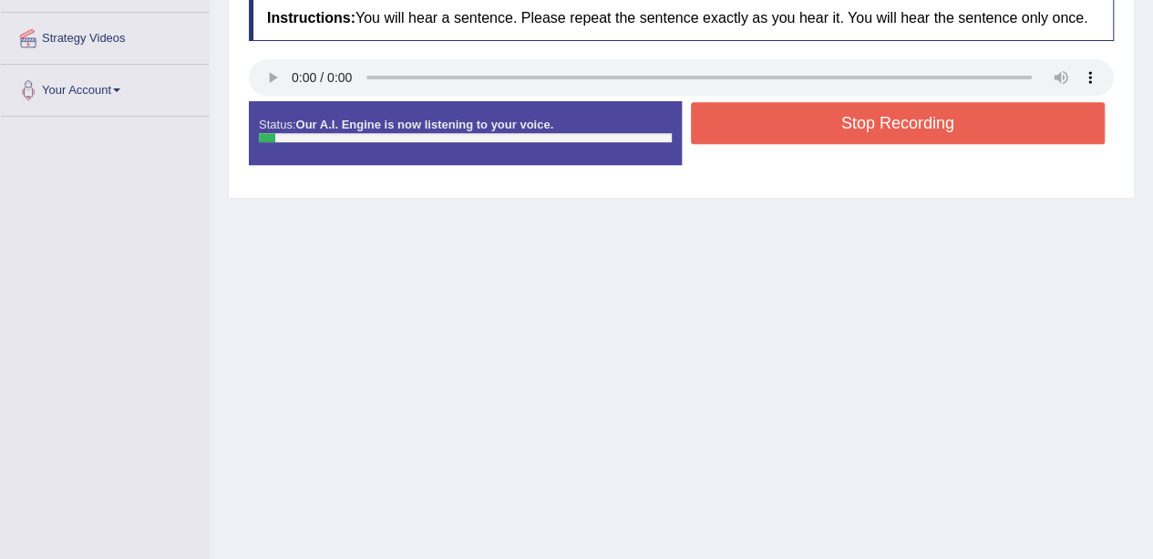
scroll to position [339, 0]
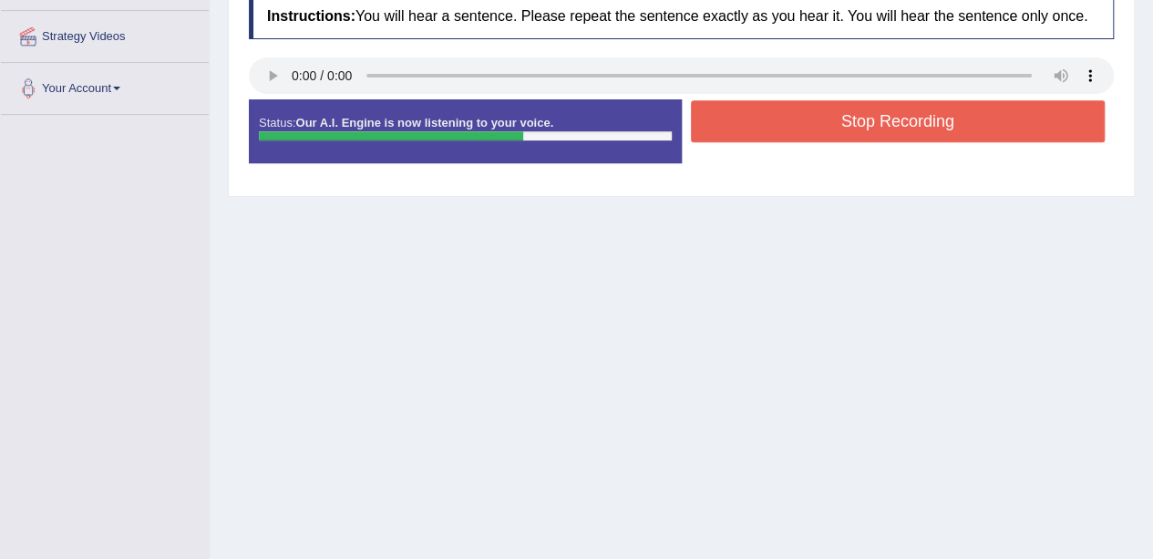
click at [864, 121] on button "Stop Recording" at bounding box center [898, 121] width 415 height 42
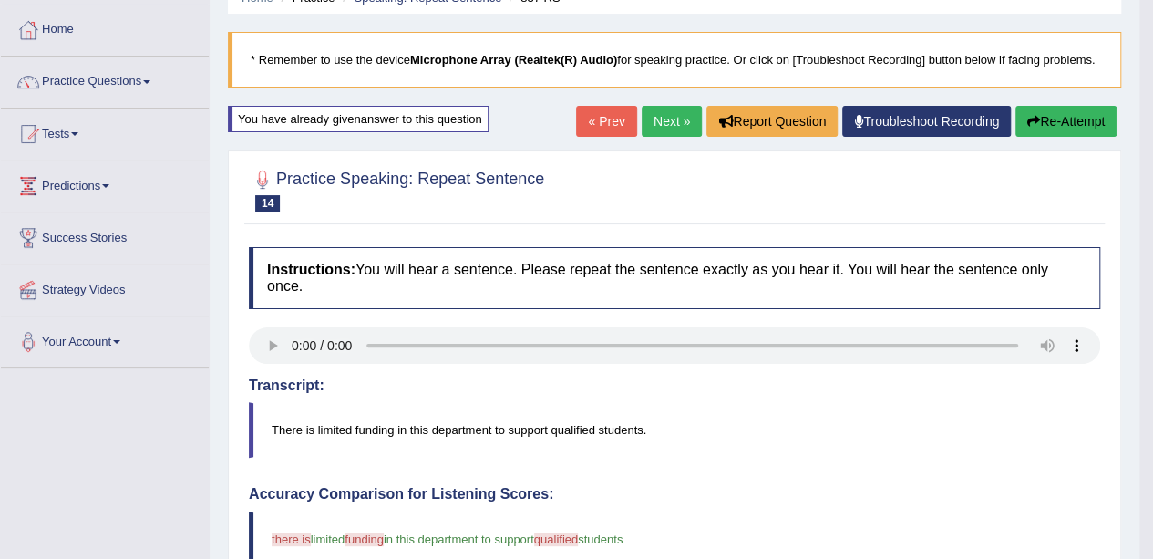
scroll to position [55, 0]
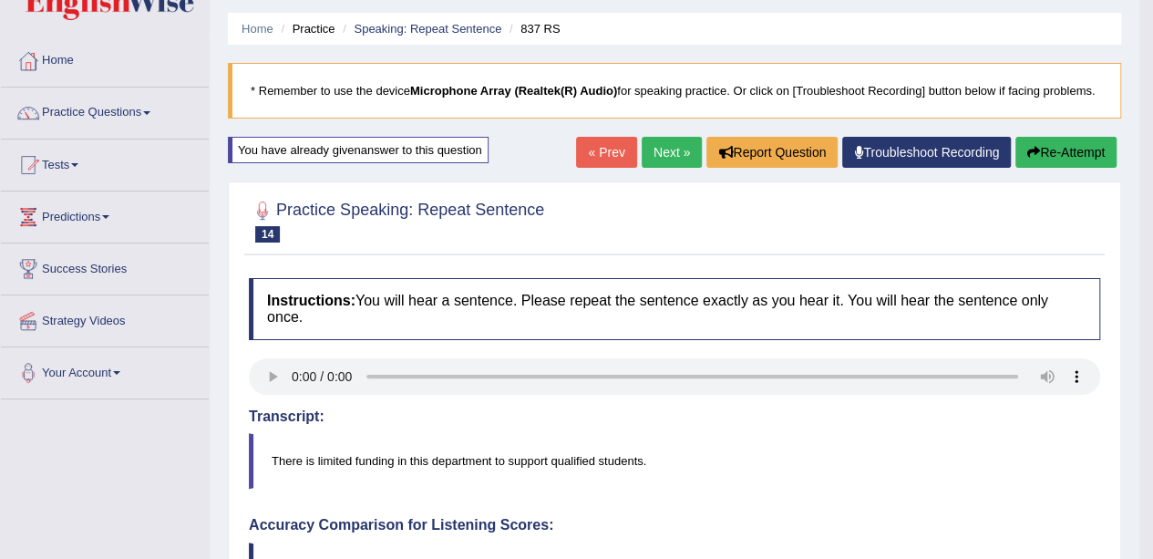
click at [1071, 153] on button "Re-Attempt" at bounding box center [1065, 152] width 101 height 31
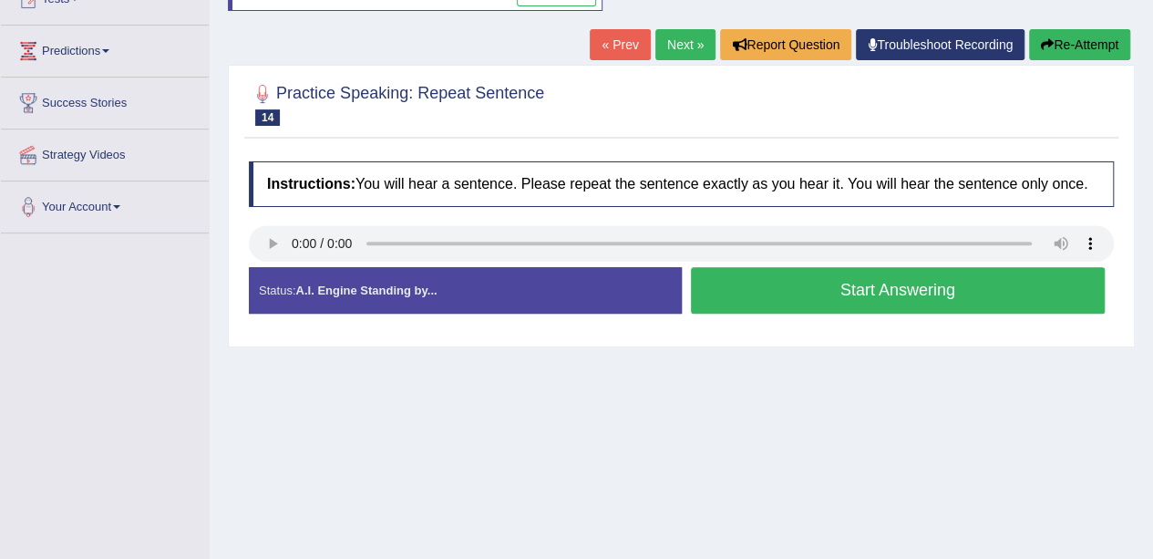
scroll to position [237, 0]
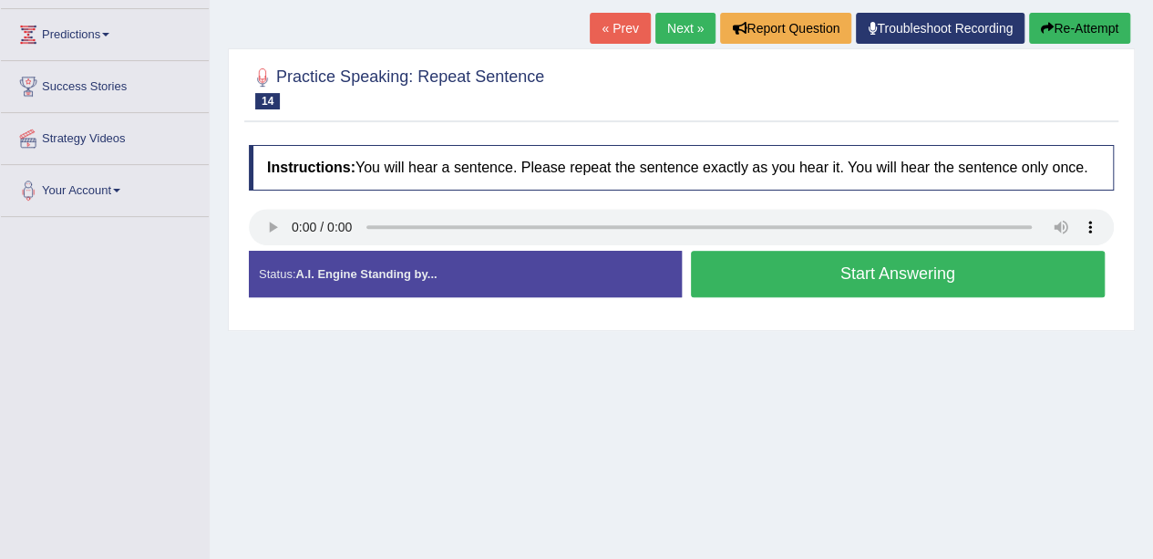
click at [867, 270] on button "Start Answering" at bounding box center [898, 274] width 415 height 46
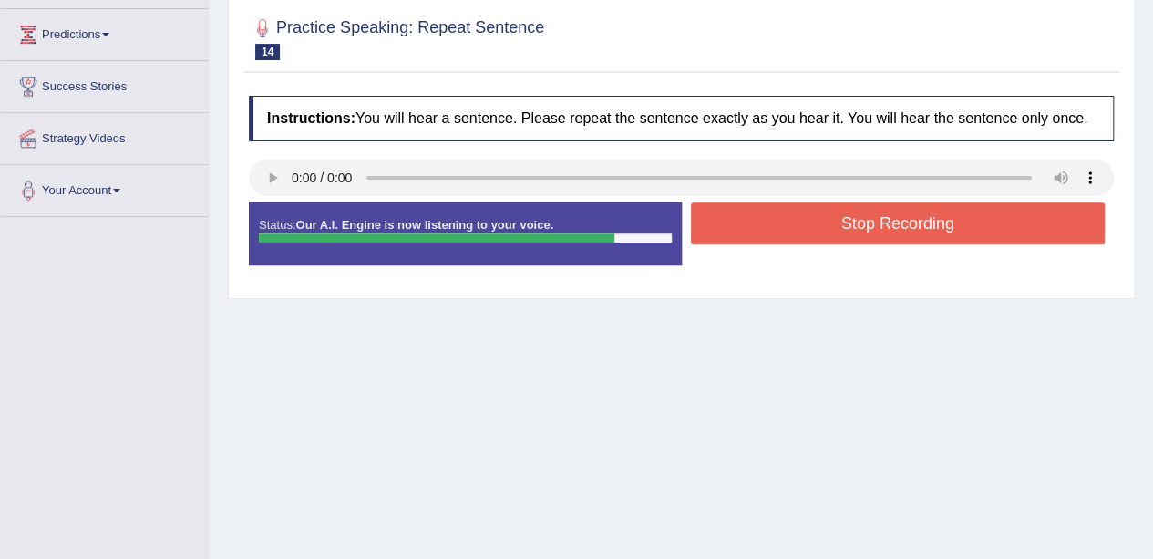
click at [888, 222] on button "Stop Recording" at bounding box center [898, 223] width 415 height 42
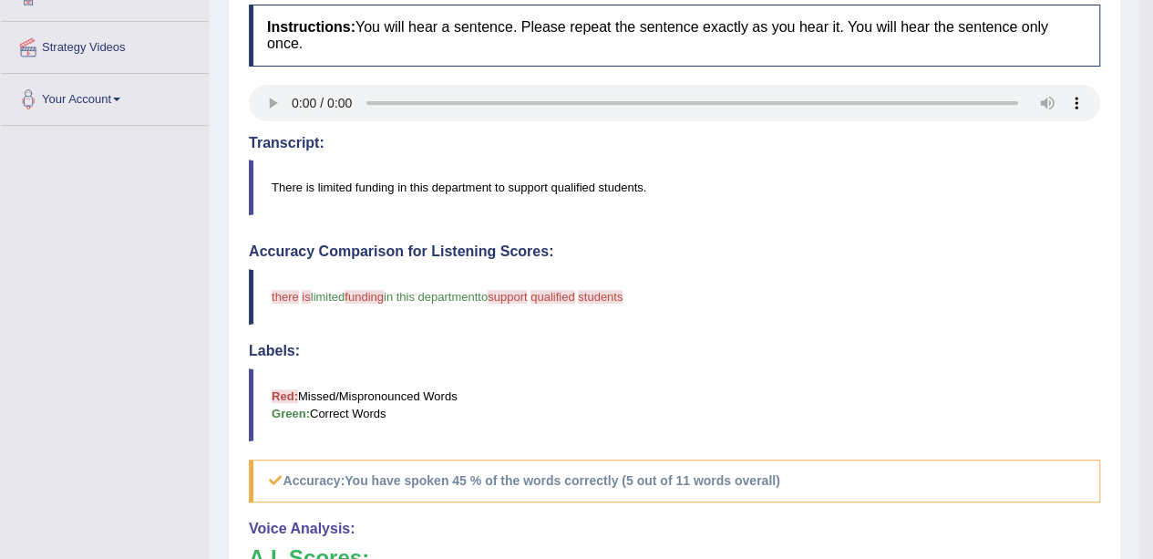
scroll to position [146, 0]
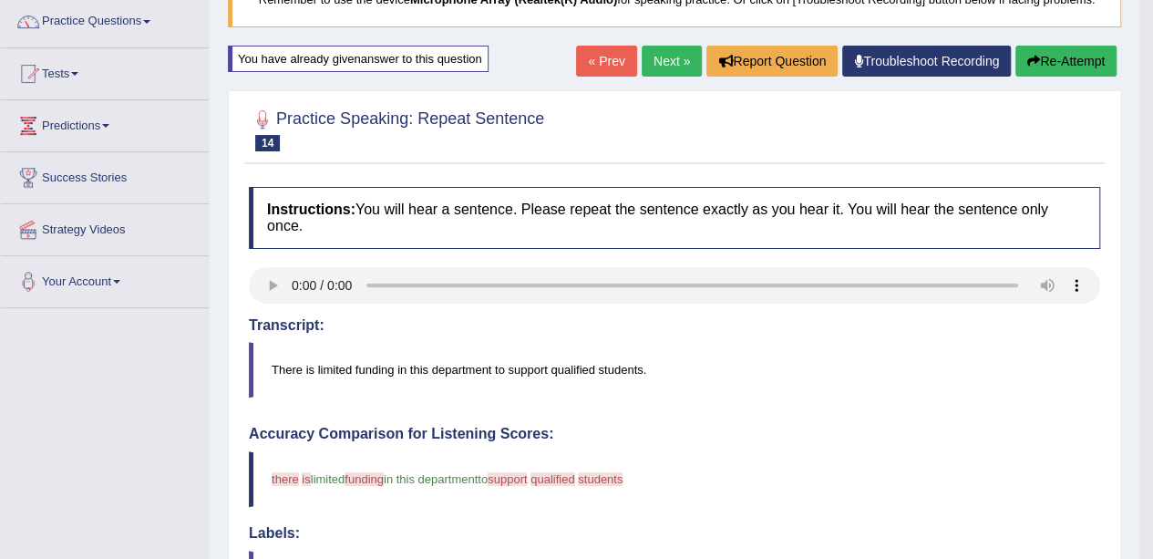
click at [1056, 57] on button "Re-Attempt" at bounding box center [1065, 61] width 101 height 31
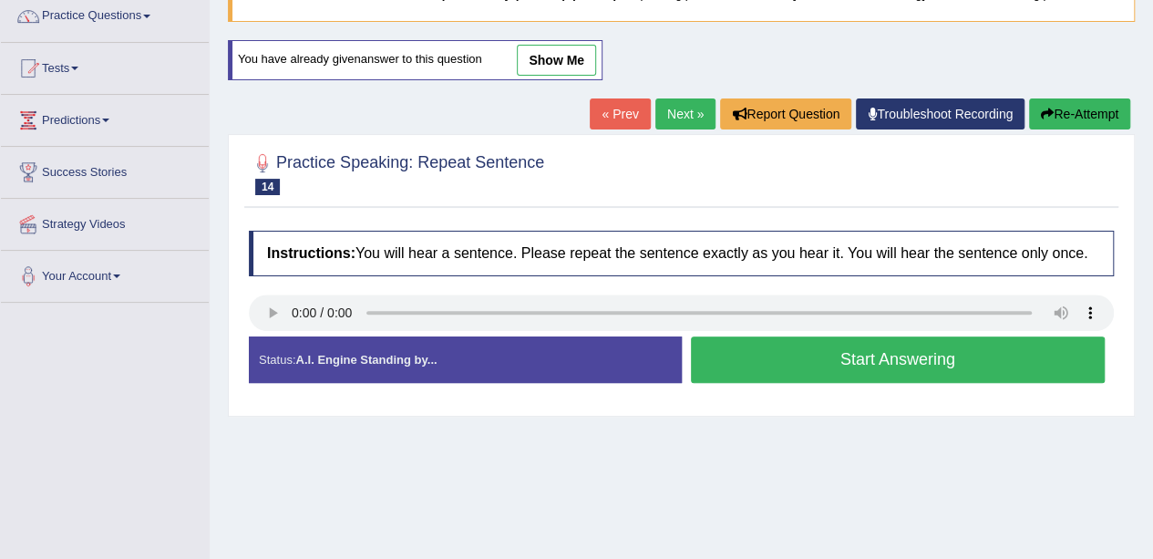
click at [873, 360] on button "Start Answering" at bounding box center [898, 359] width 415 height 46
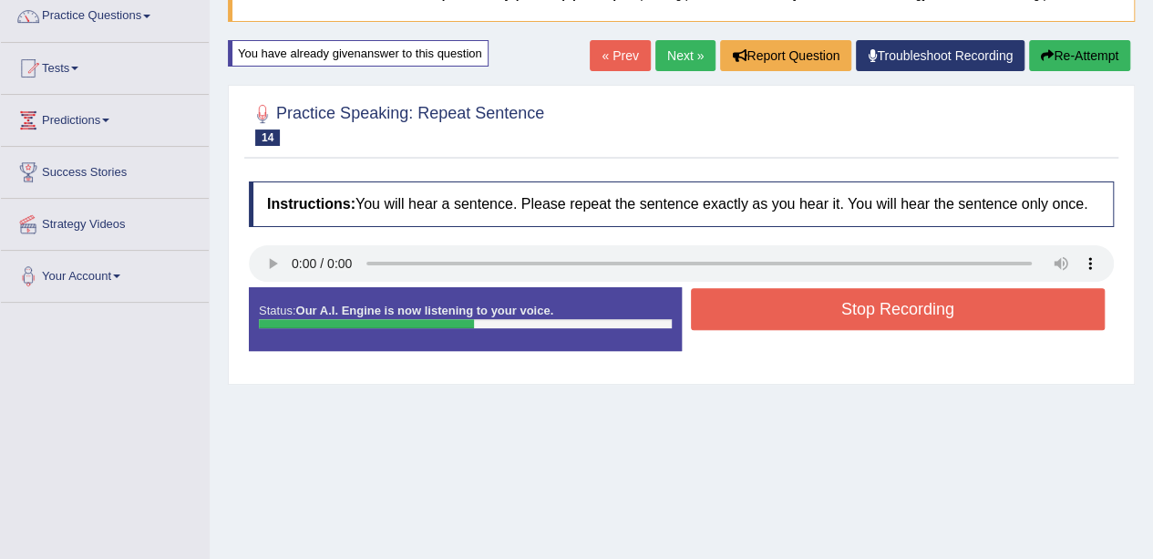
click at [1086, 68] on button "Re-Attempt" at bounding box center [1079, 55] width 101 height 31
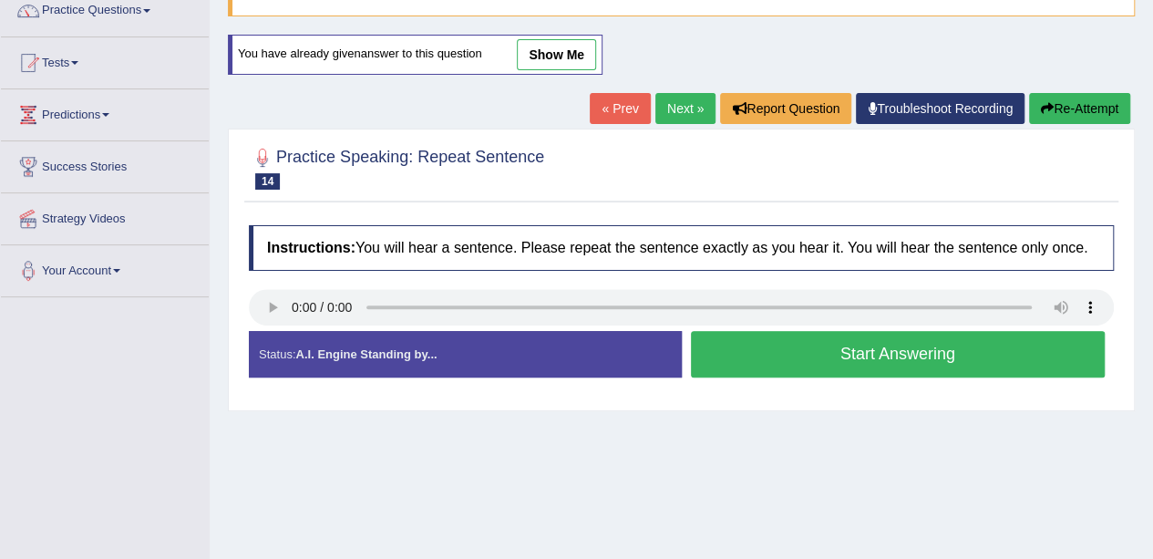
click at [917, 342] on button "Start Answering" at bounding box center [898, 354] width 415 height 46
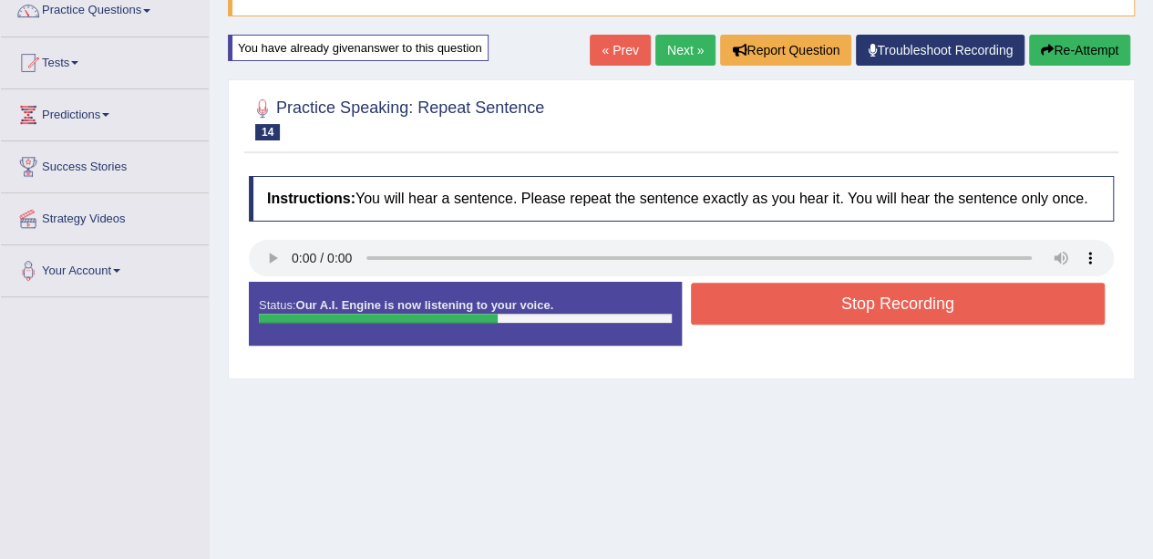
click at [829, 292] on button "Stop Recording" at bounding box center [898, 304] width 415 height 42
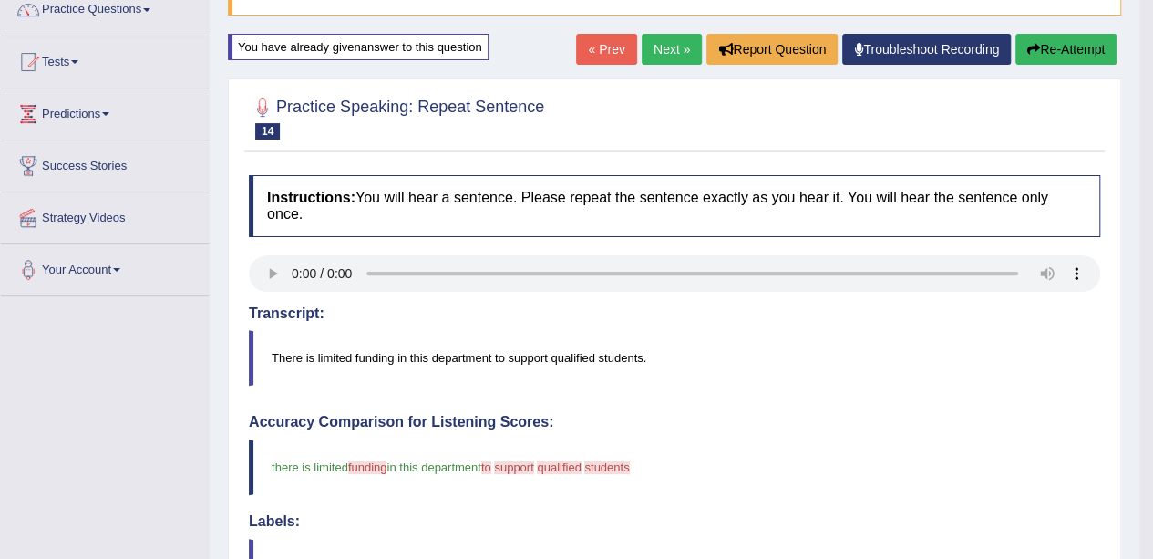
scroll to position [157, 0]
click at [1068, 57] on button "Re-Attempt" at bounding box center [1065, 50] width 101 height 31
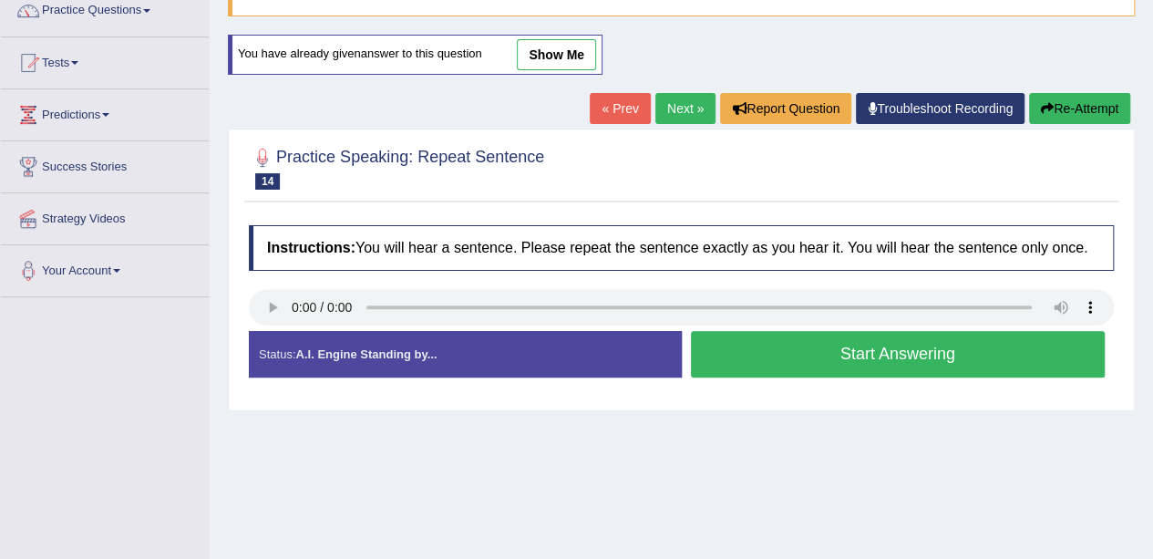
click at [838, 355] on button "Start Answering" at bounding box center [898, 354] width 415 height 46
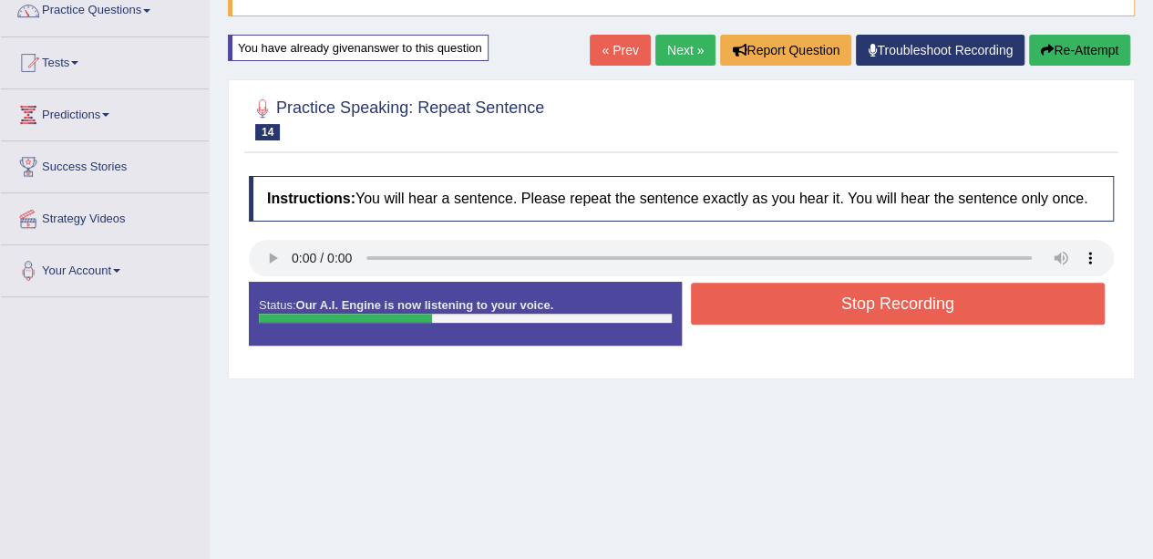
click at [1090, 41] on button "Re-Attempt" at bounding box center [1079, 50] width 101 height 31
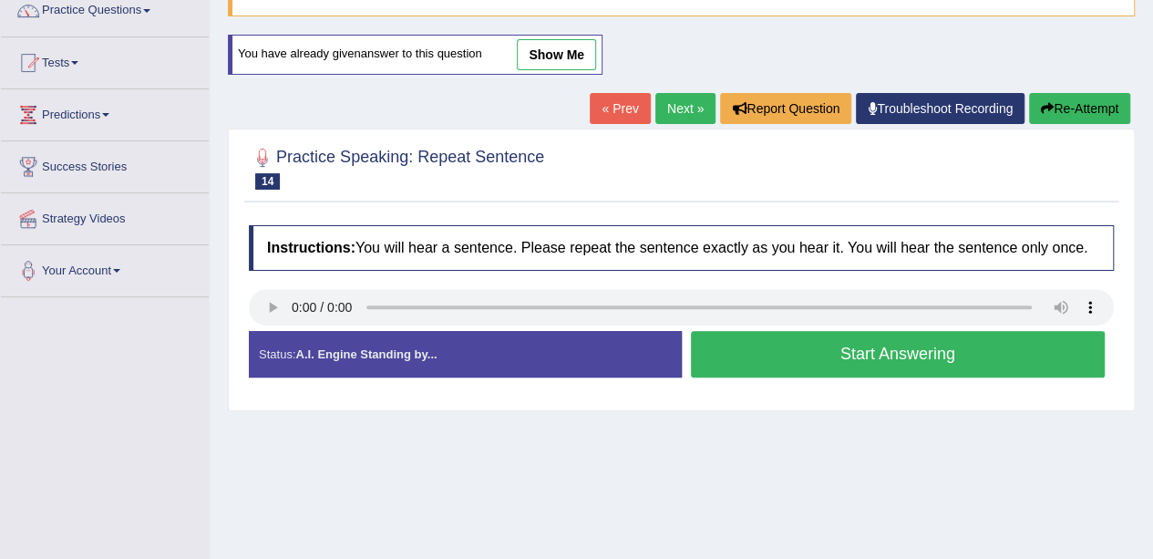
click at [862, 353] on button "Start Answering" at bounding box center [898, 354] width 415 height 46
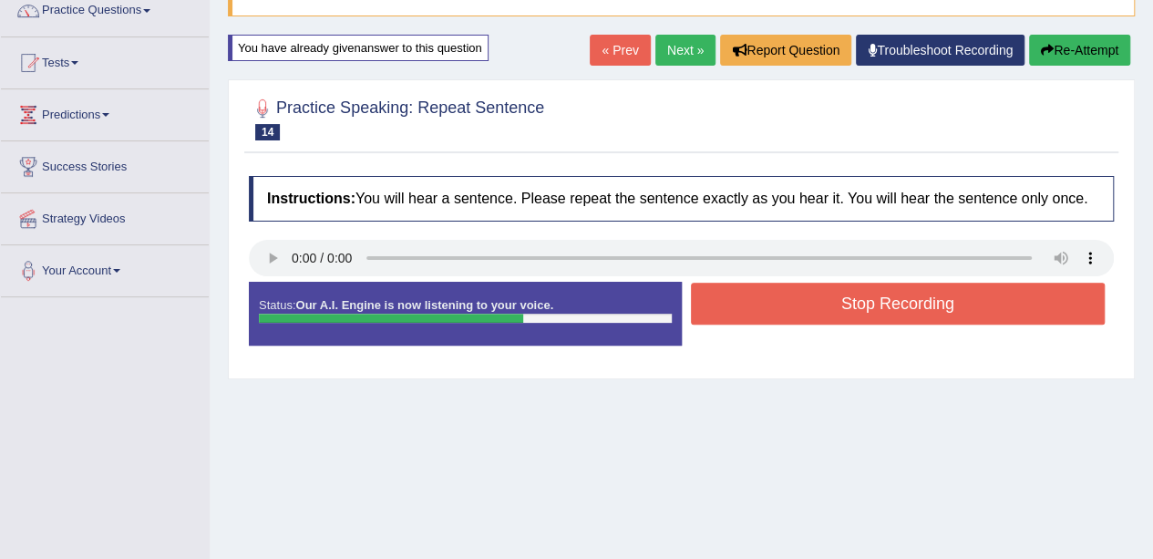
click at [839, 285] on button "Stop Recording" at bounding box center [898, 304] width 415 height 42
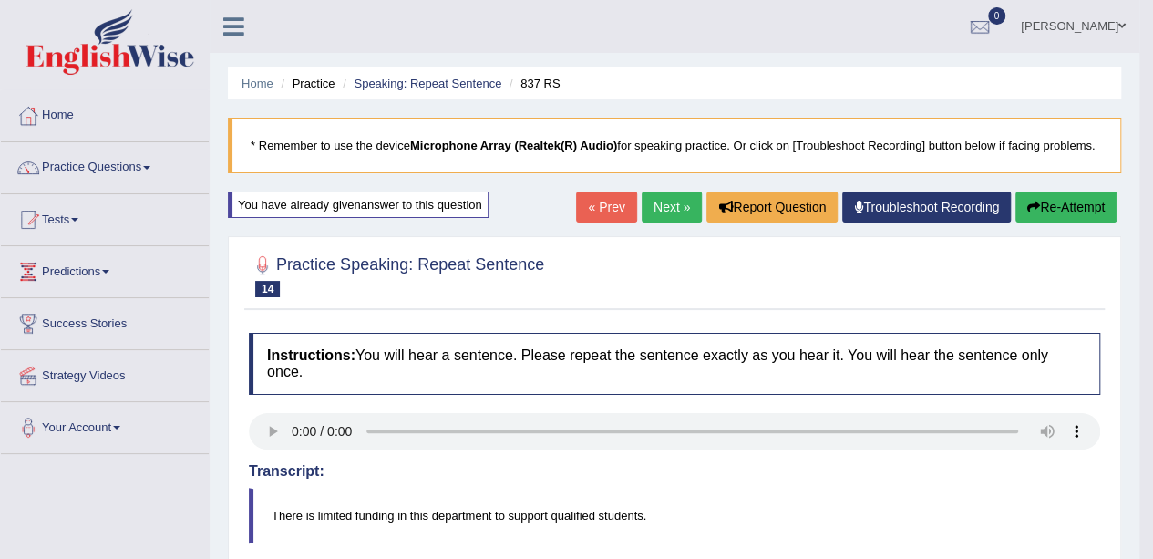
click at [673, 199] on link "Next »" at bounding box center [672, 206] width 60 height 31
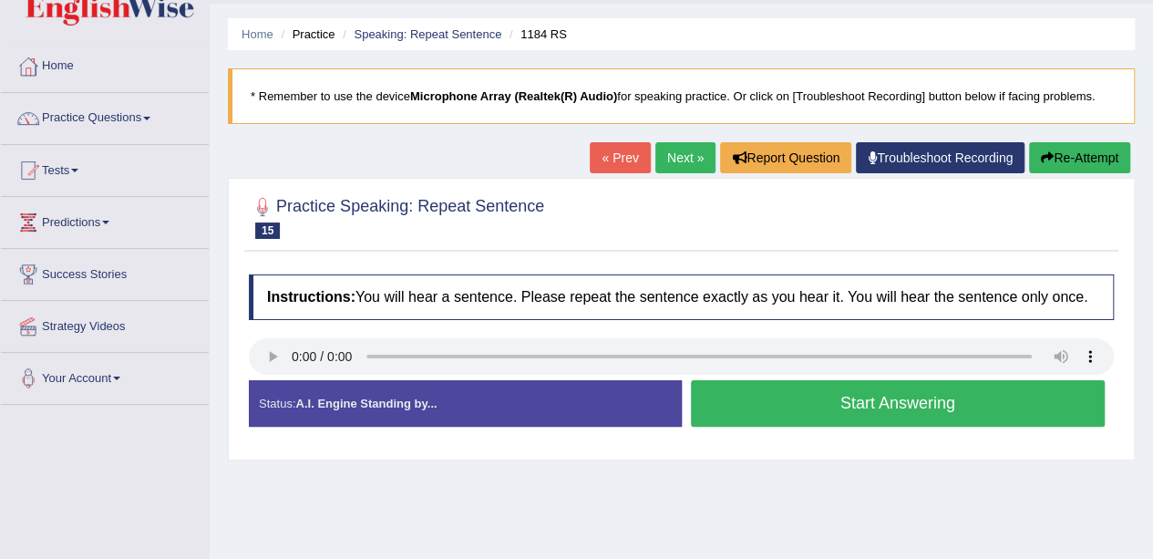
scroll to position [91, 0]
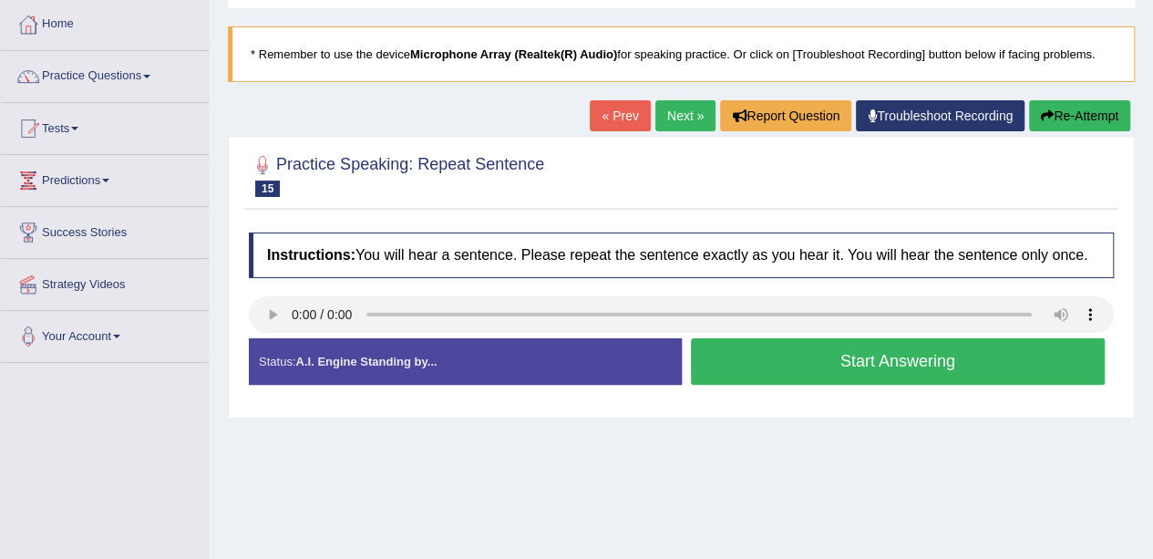
click at [808, 364] on button "Start Answering" at bounding box center [898, 361] width 415 height 46
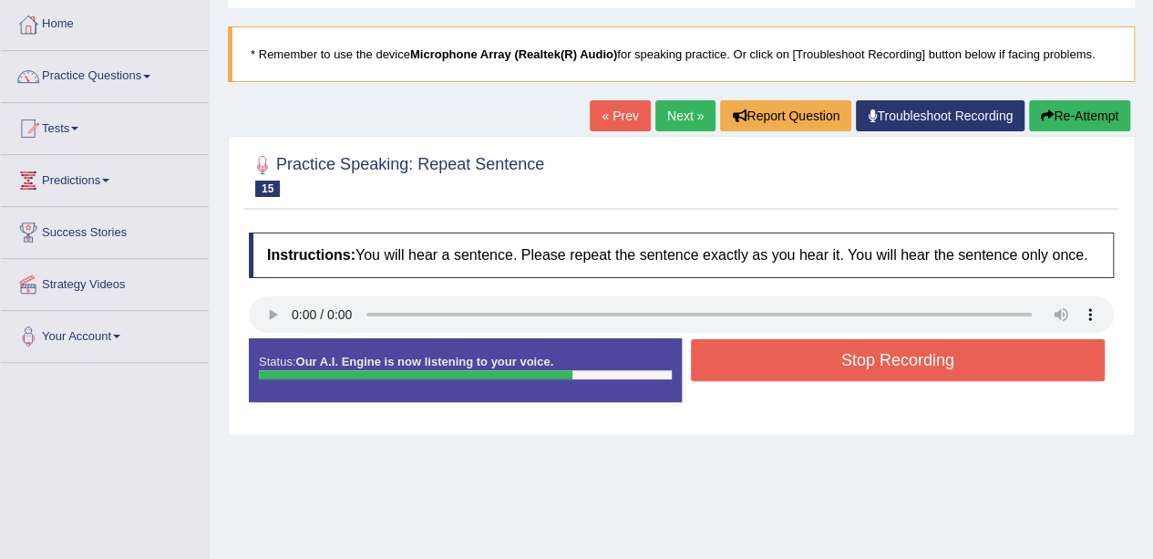
click at [814, 364] on button "Stop Recording" at bounding box center [898, 360] width 415 height 42
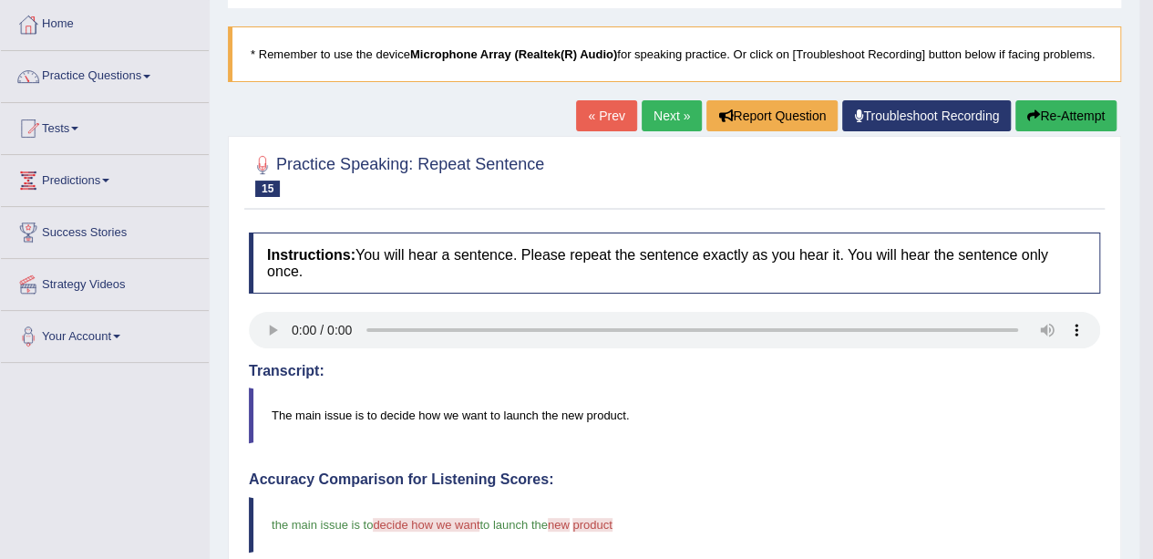
click at [149, 75] on span at bounding box center [146, 77] width 7 height 4
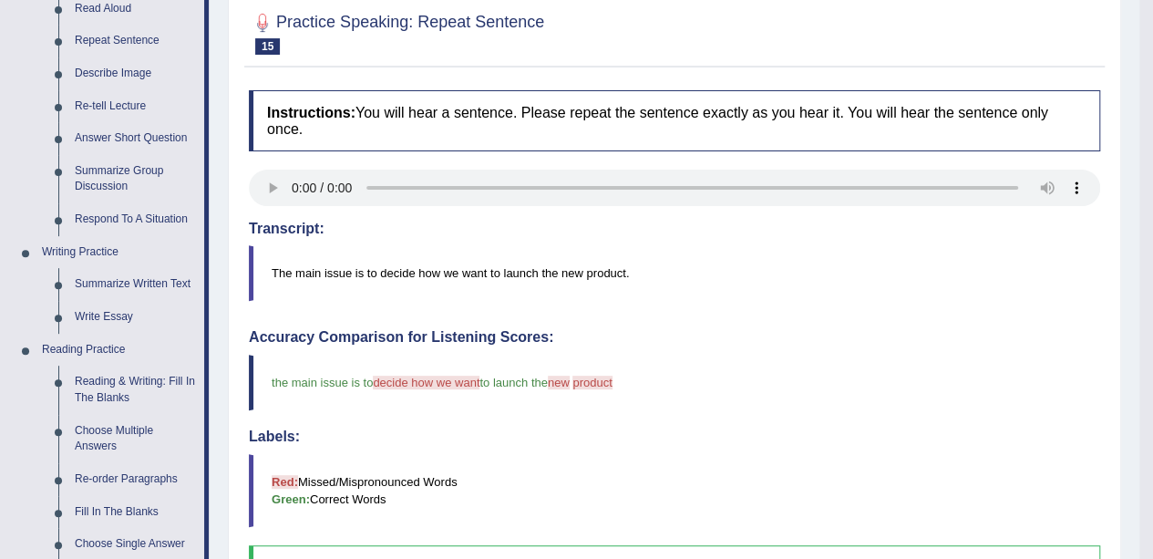
scroll to position [273, 0]
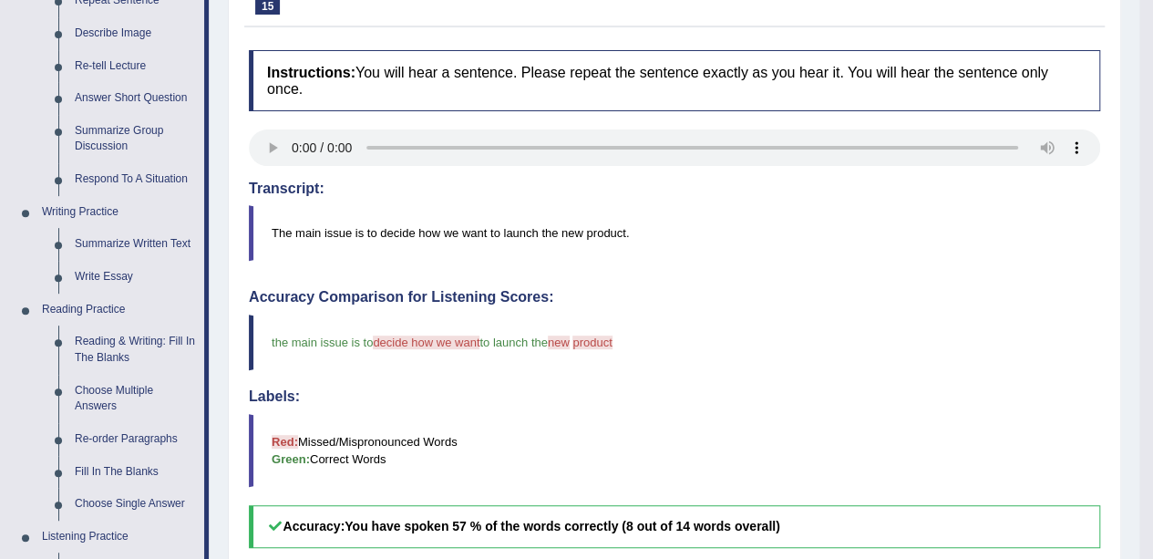
click at [91, 179] on link "Respond To A Situation" at bounding box center [136, 179] width 138 height 33
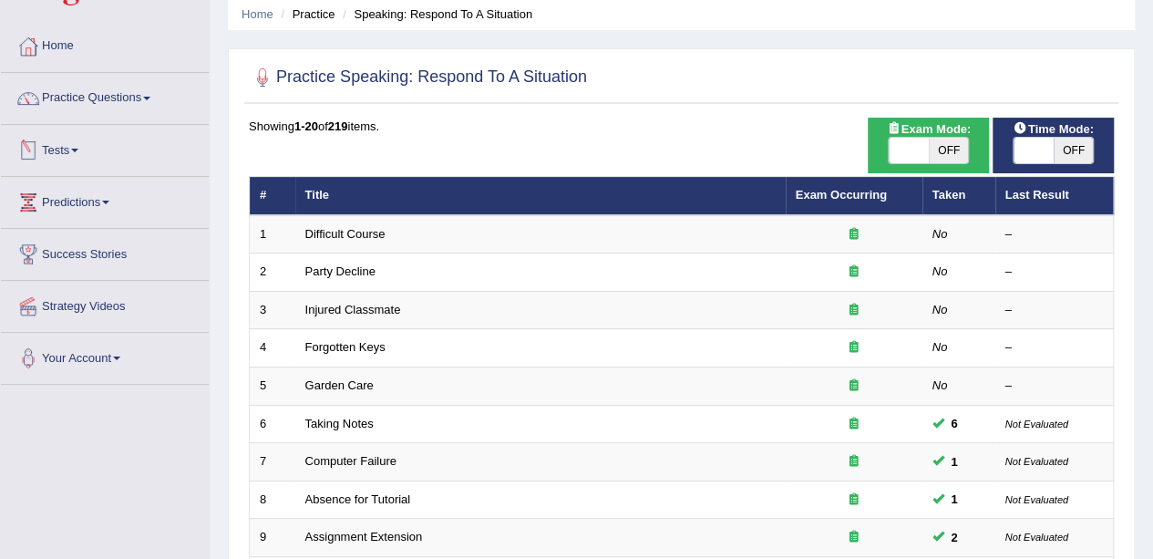
scroll to position [182, 0]
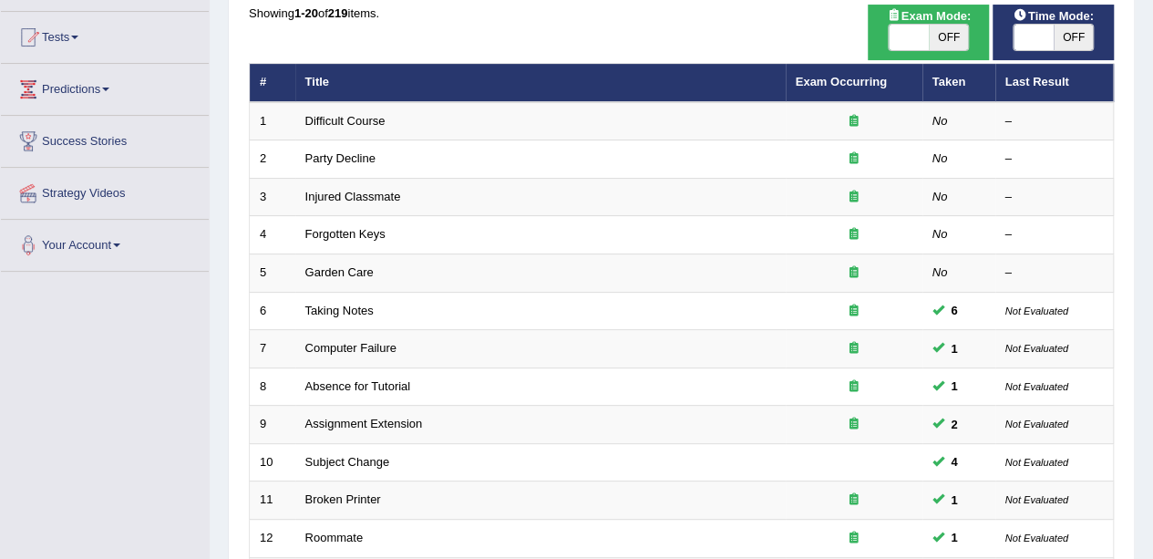
click at [316, 121] on link "Difficult Course" at bounding box center [345, 121] width 80 height 14
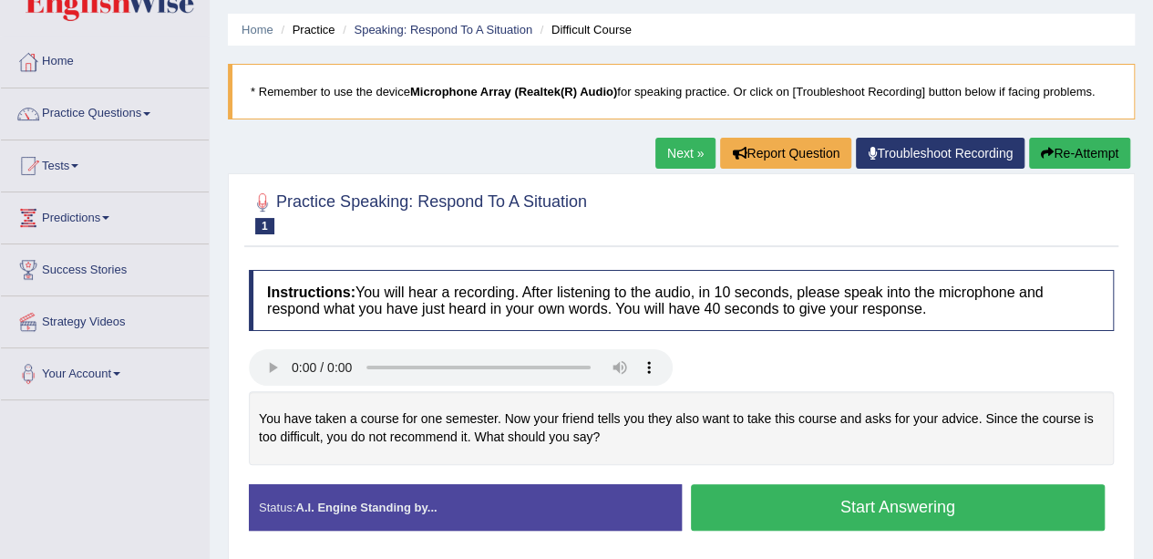
scroll to position [91, 0]
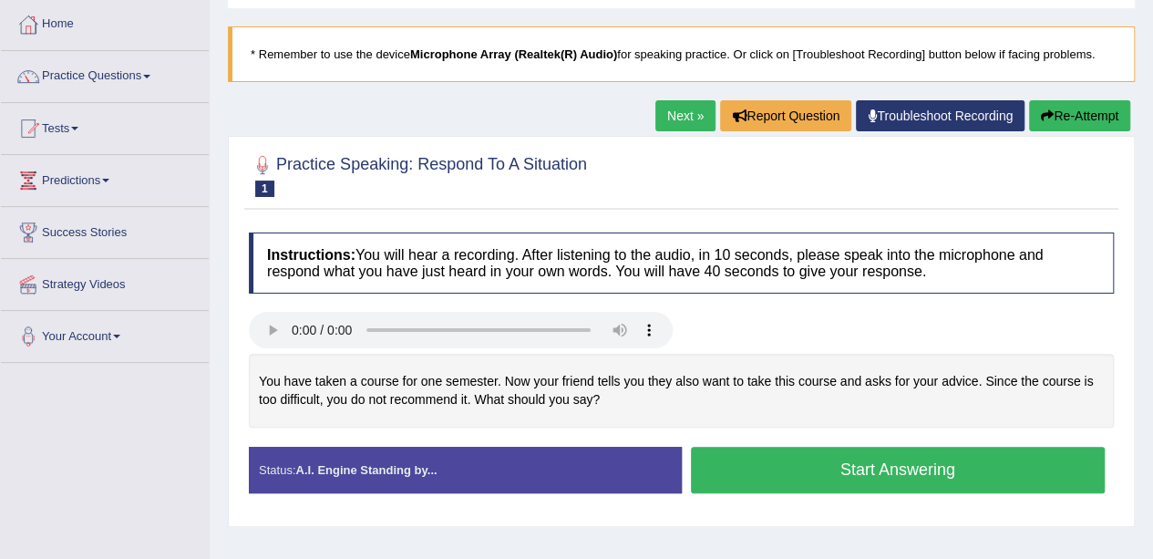
click at [396, 425] on div "You have taken a course for one semester. Now your friend tells you they also w…" at bounding box center [681, 391] width 865 height 74
click at [804, 469] on button "Start Answering" at bounding box center [898, 470] width 415 height 46
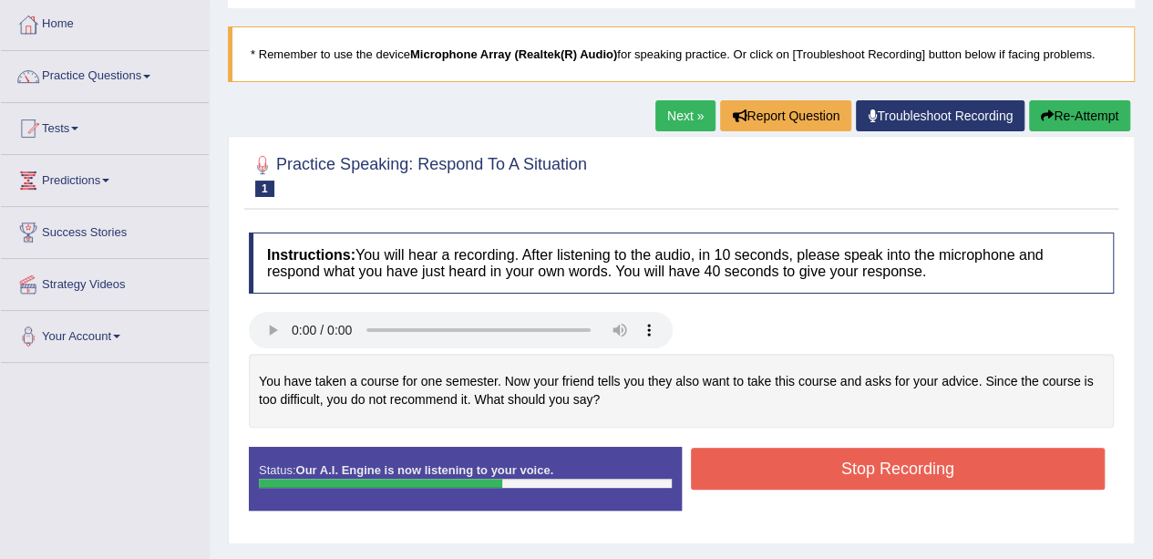
click at [804, 469] on button "Stop Recording" at bounding box center [898, 469] width 415 height 42
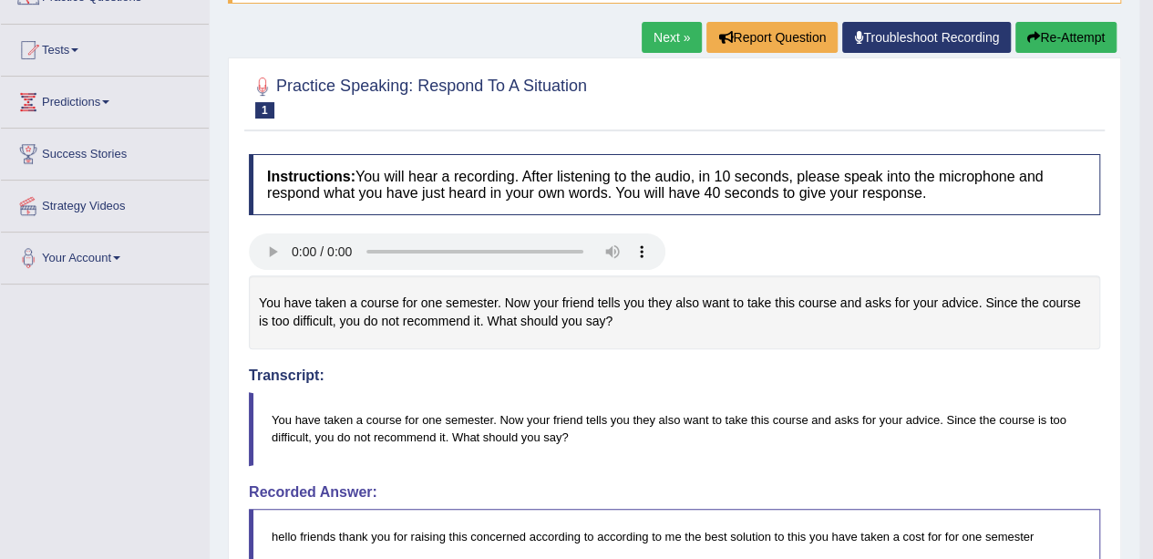
scroll to position [0, 0]
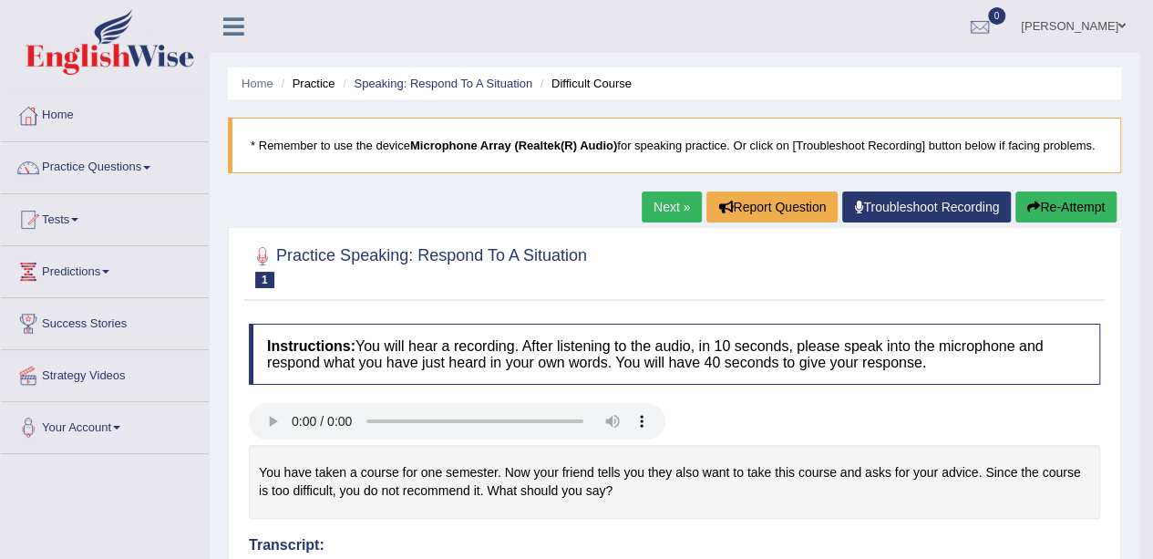
click at [1059, 221] on div "Next » Report Question Troubleshoot Recording Re-Attempt" at bounding box center [881, 209] width 479 height 36
click at [1058, 214] on button "Re-Attempt" at bounding box center [1065, 206] width 101 height 31
